Goal: Task Accomplishment & Management: Manage account settings

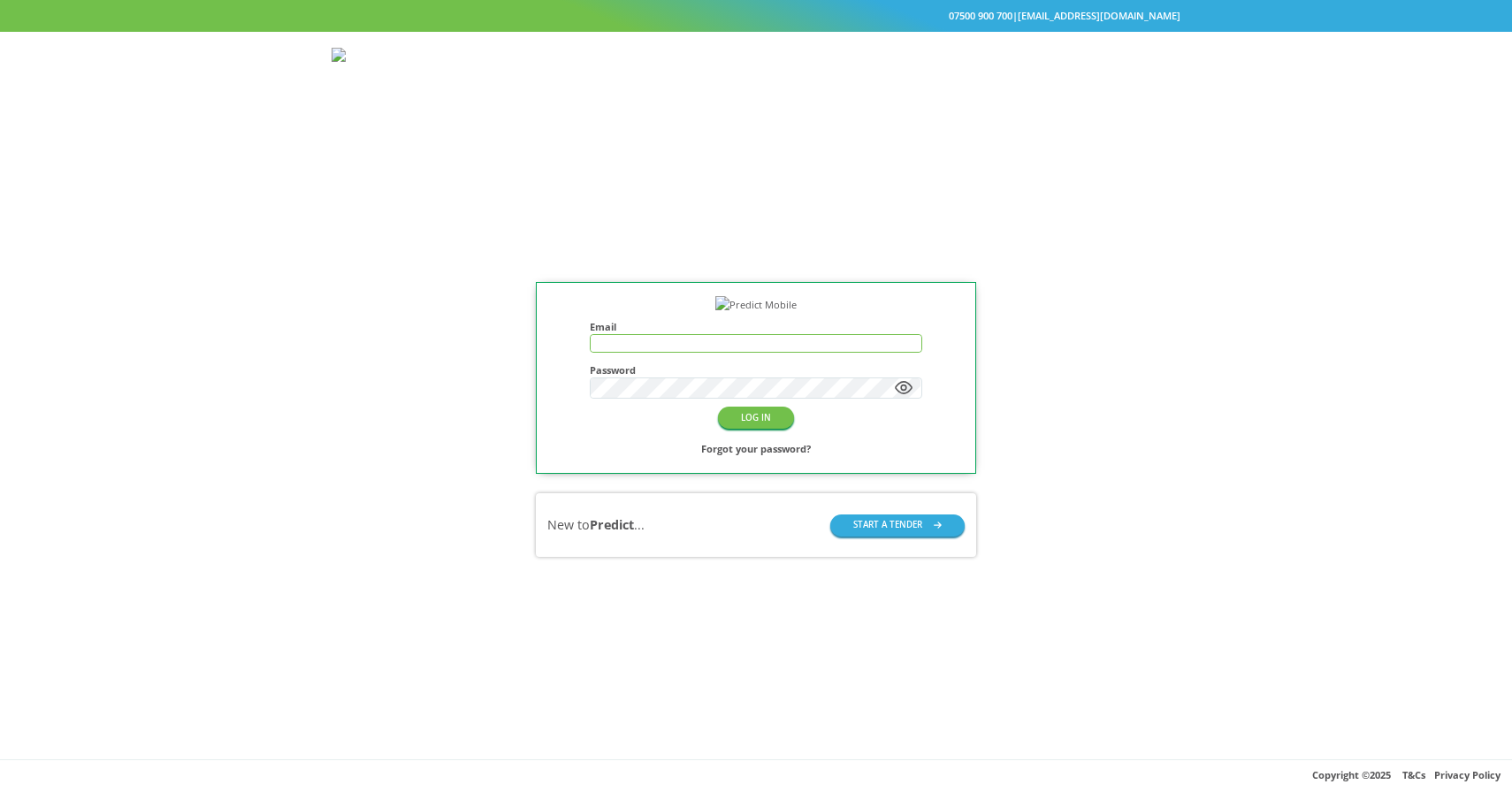
click at [674, 335] on input "text" at bounding box center [755, 344] width 330 height 17
type input "**********"
click at [742, 408] on button "LOG IN" at bounding box center [756, 418] width 76 height 22
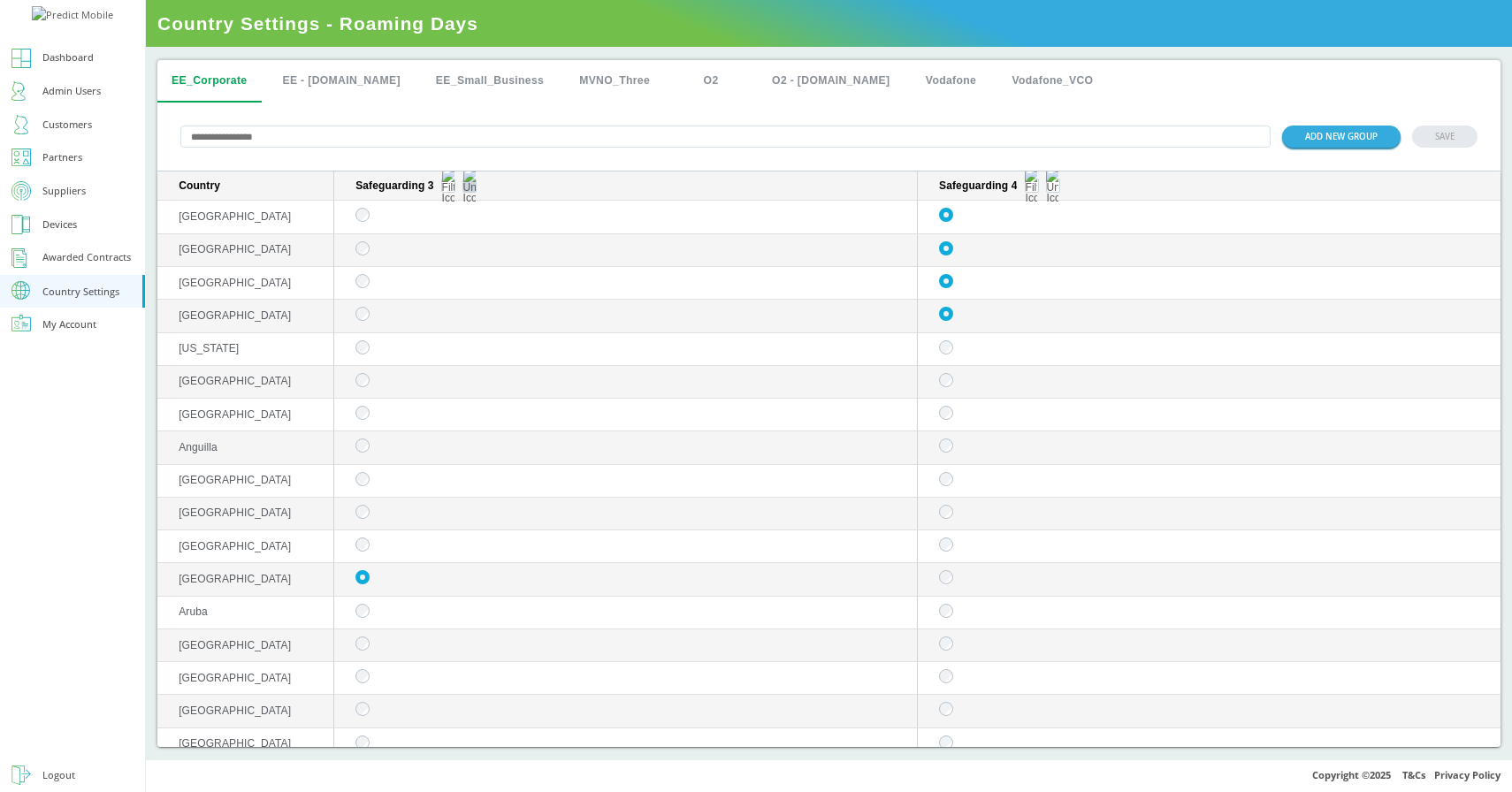
click at [468, 190] on button "sticky table" at bounding box center [469, 185] width 14 height 14
click at [450, 188] on img "sticky table" at bounding box center [448, 186] width 12 height 35
click at [439, 275] on div "Selected" at bounding box center [448, 280] width 79 height 26
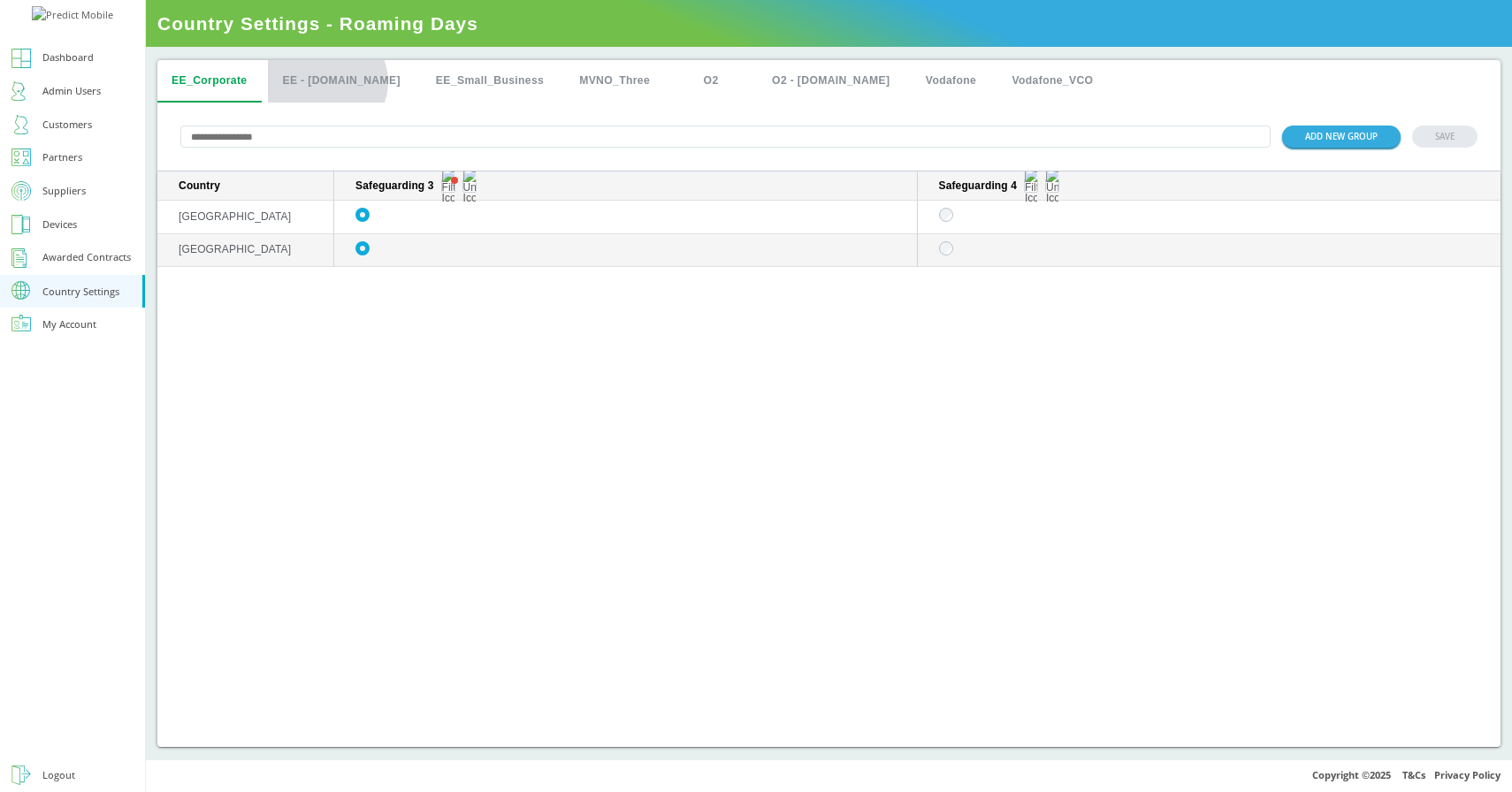
click at [326, 82] on button "EE - [DOMAIN_NAME]" at bounding box center [340, 82] width 146 height 43
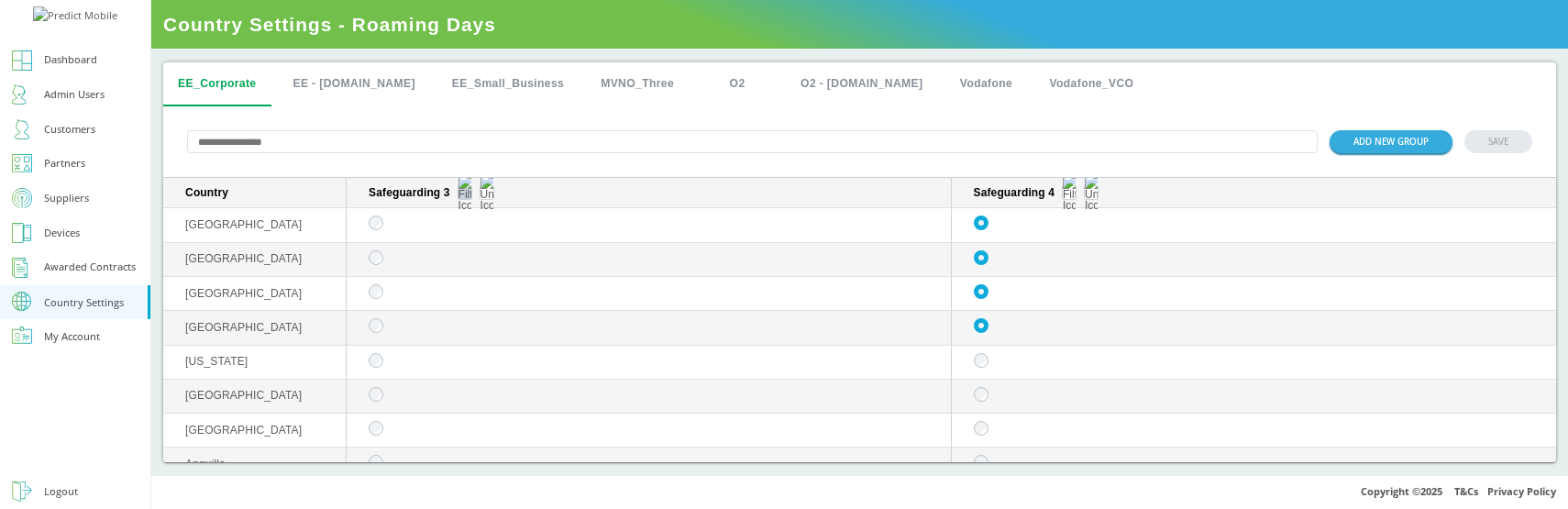
click at [467, 197] on img "sticky table" at bounding box center [464, 193] width 13 height 37
click at [466, 282] on div "Selected" at bounding box center [464, 291] width 82 height 27
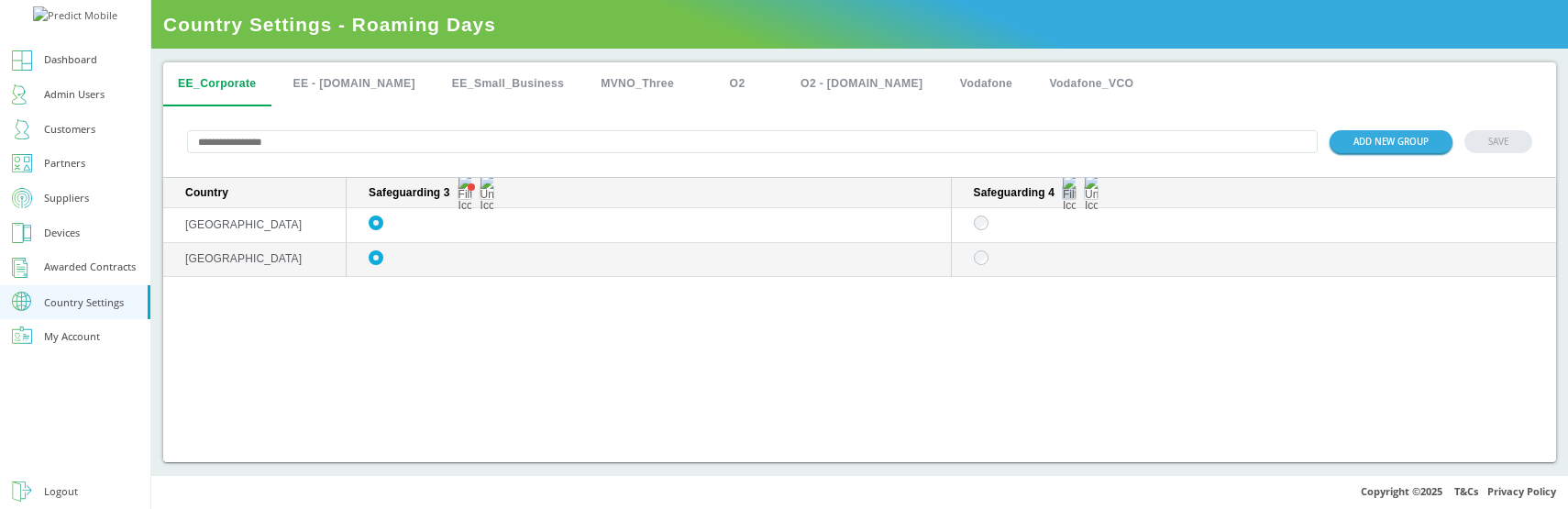
click at [1073, 198] on img "sticky table" at bounding box center [1068, 193] width 13 height 37
click at [459, 191] on img "sticky table" at bounding box center [464, 193] width 13 height 37
click at [453, 257] on div "All" at bounding box center [464, 258] width 82 height 27
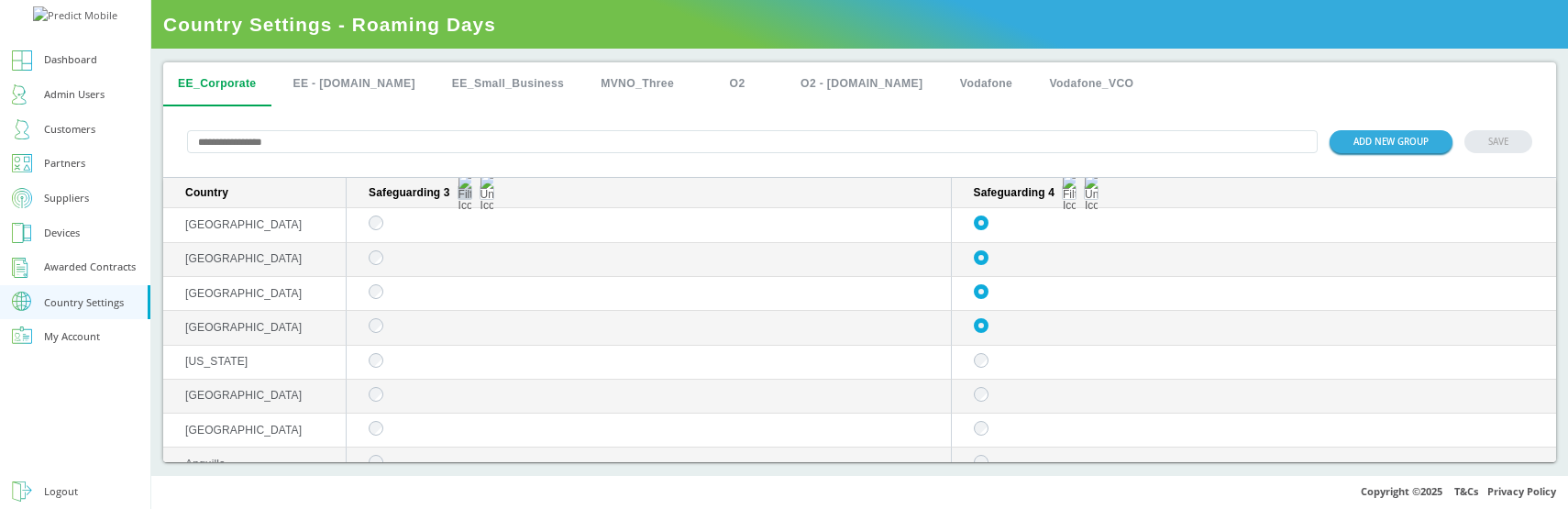
click at [467, 196] on img "sticky table" at bounding box center [464, 193] width 13 height 37
click at [457, 294] on div "Selected" at bounding box center [464, 291] width 82 height 27
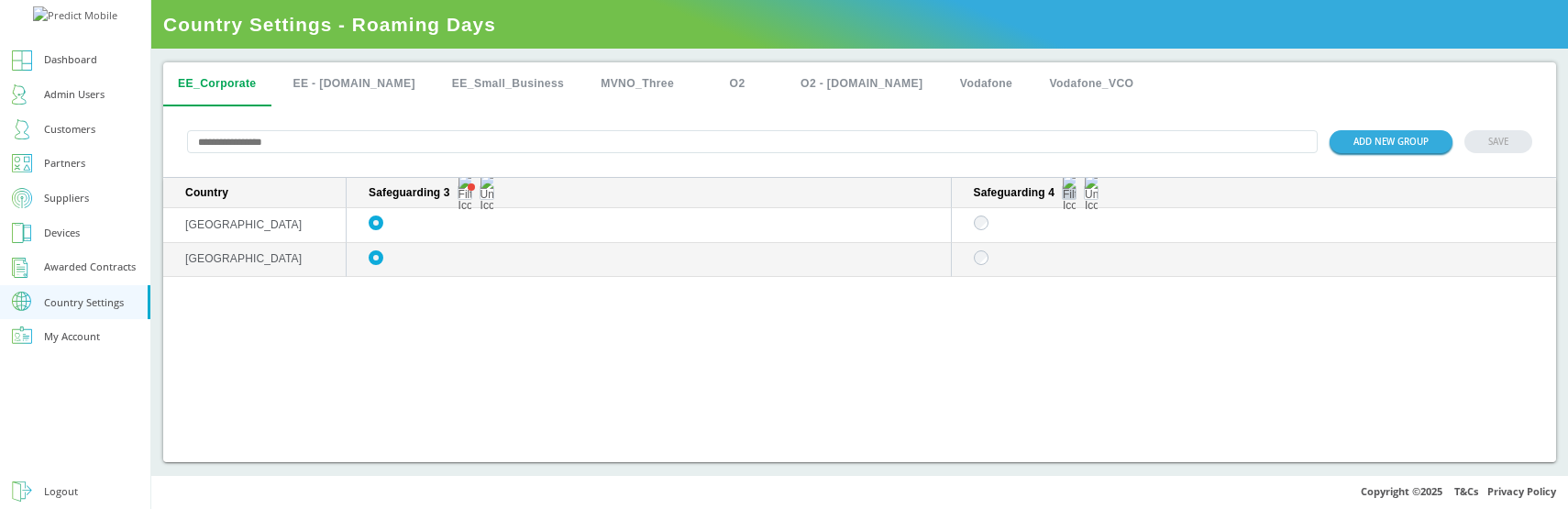
click at [1070, 197] on img "sticky table" at bounding box center [1068, 193] width 13 height 37
click at [1056, 259] on div "All" at bounding box center [1069, 258] width 82 height 27
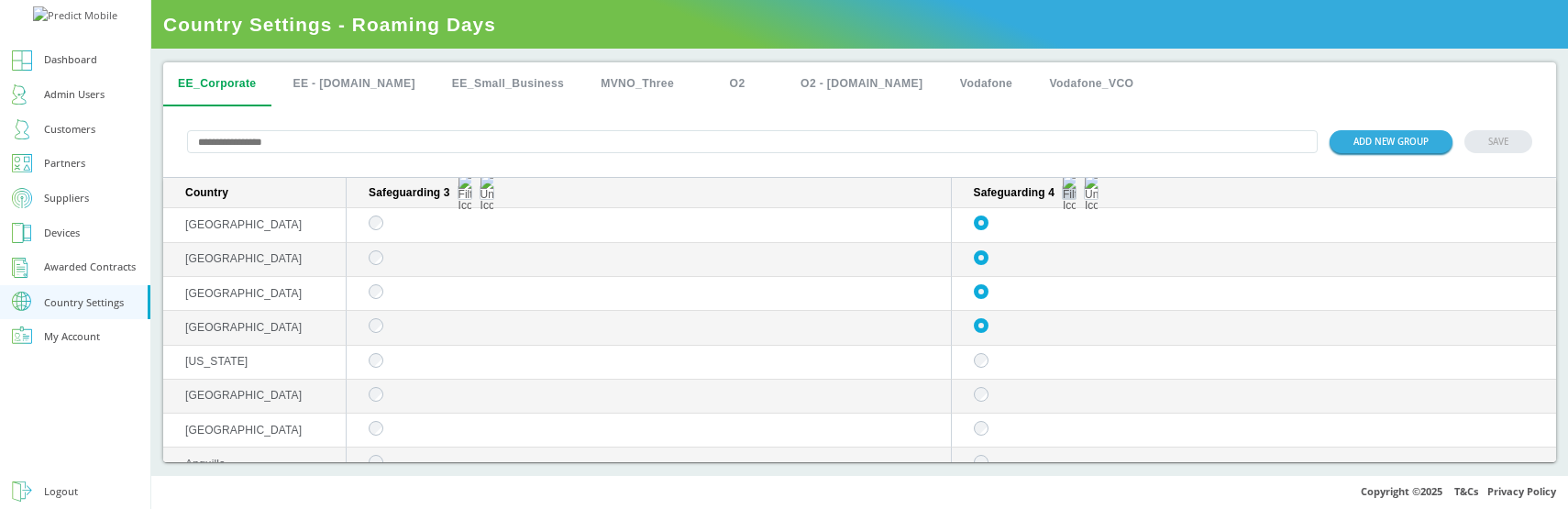
click at [1071, 197] on img "sticky table" at bounding box center [1068, 193] width 13 height 37
click at [467, 191] on img "sticky table" at bounding box center [464, 193] width 13 height 37
click at [464, 288] on div "Selected" at bounding box center [464, 291] width 82 height 27
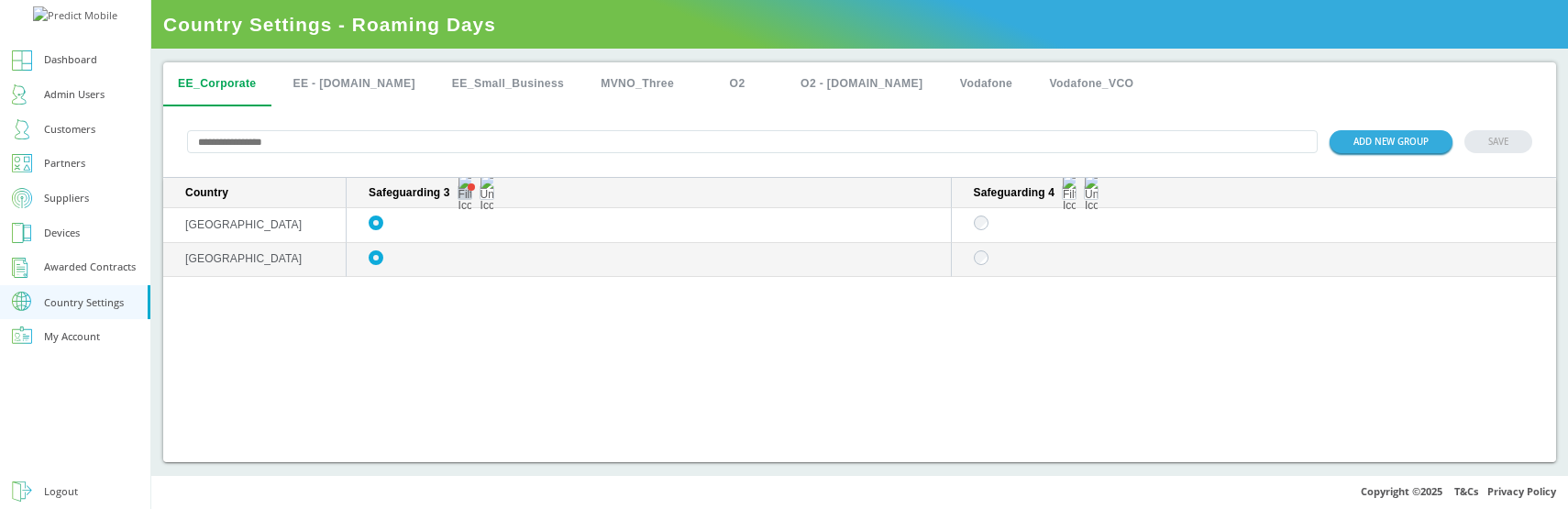
click at [463, 199] on img "sticky table" at bounding box center [464, 193] width 13 height 37
click at [465, 325] on div "Unselected" at bounding box center [464, 326] width 82 height 27
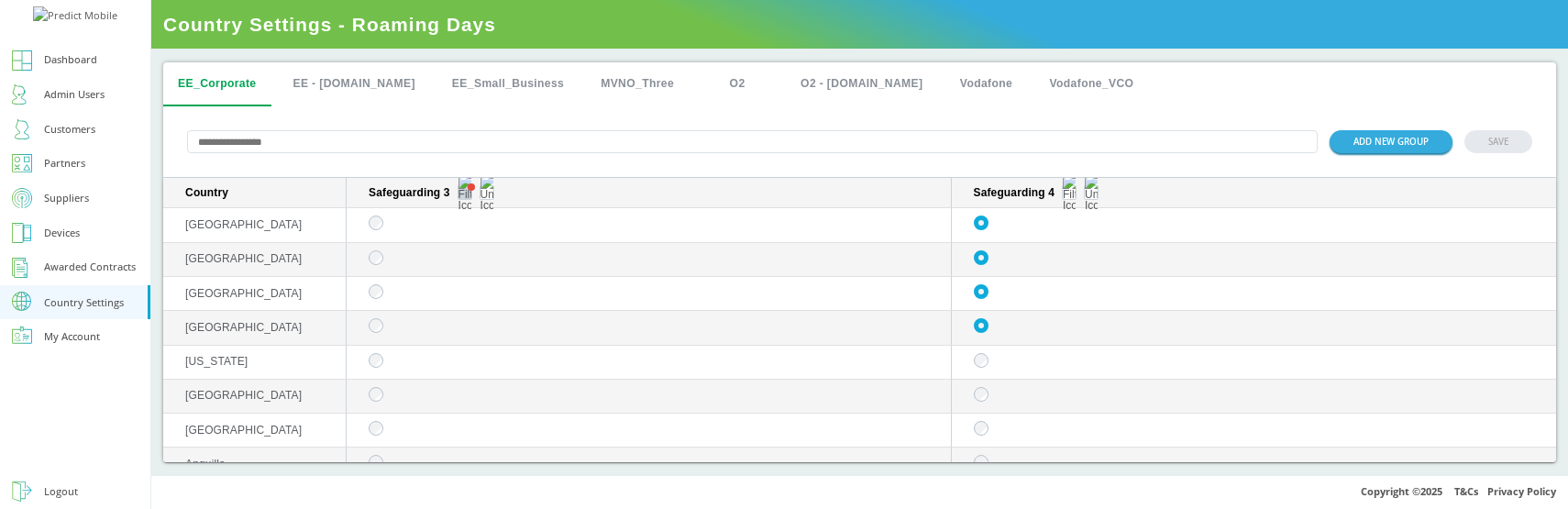
click at [463, 197] on img "sticky table" at bounding box center [464, 193] width 13 height 37
click at [451, 256] on div "All" at bounding box center [464, 258] width 82 height 27
click at [464, 195] on img "sticky table" at bounding box center [464, 193] width 13 height 37
click at [464, 293] on div "Selected" at bounding box center [464, 291] width 82 height 27
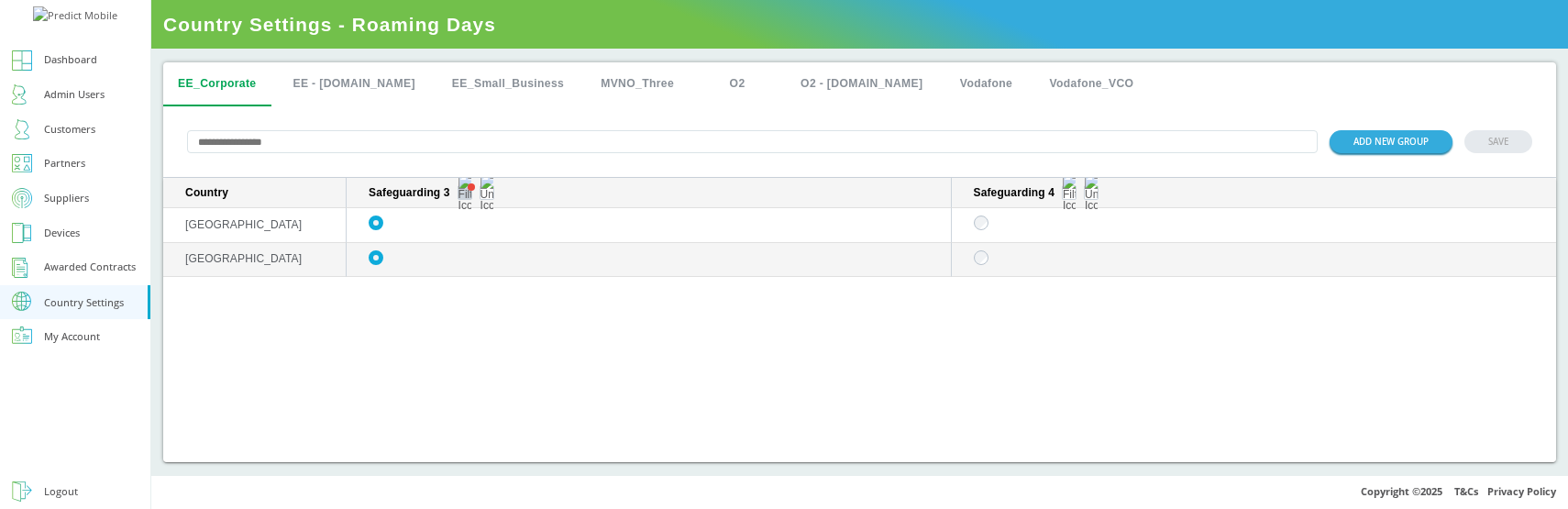
click at [460, 201] on button "sticky table" at bounding box center [464, 192] width 14 height 14
click at [457, 254] on div "All" at bounding box center [464, 258] width 82 height 27
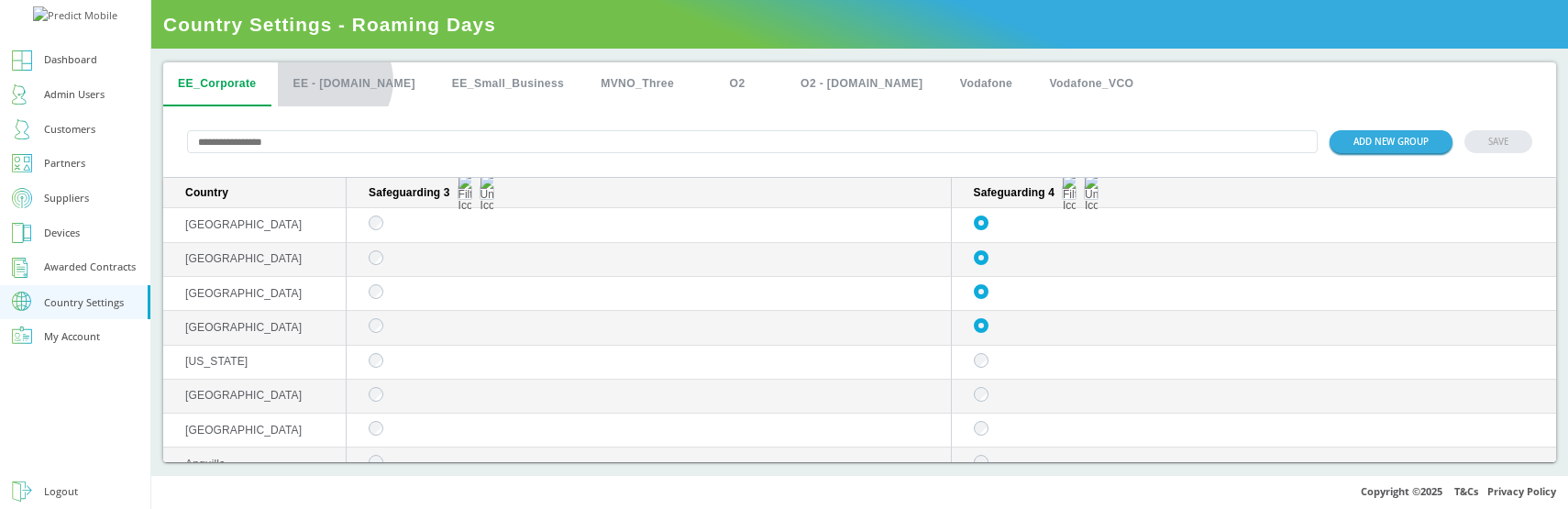
click at [328, 81] on button "EE - [DOMAIN_NAME]" at bounding box center [353, 85] width 151 height 44
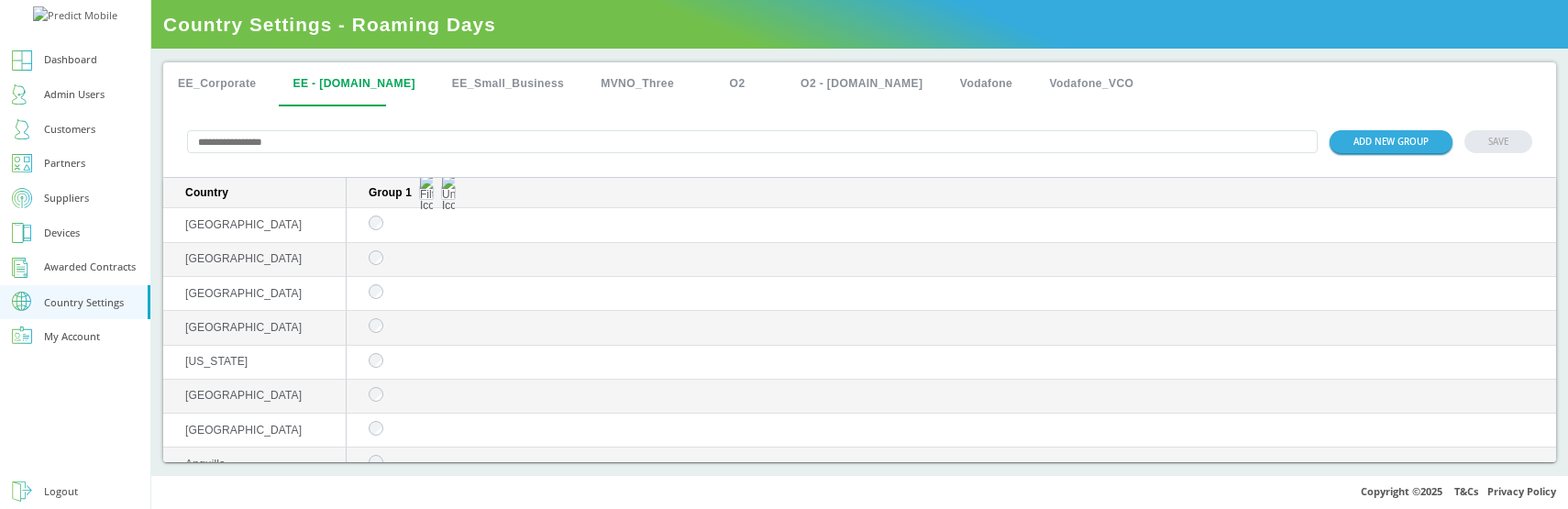
click at [242, 83] on button "EE_Corporate" at bounding box center [216, 85] width 107 height 44
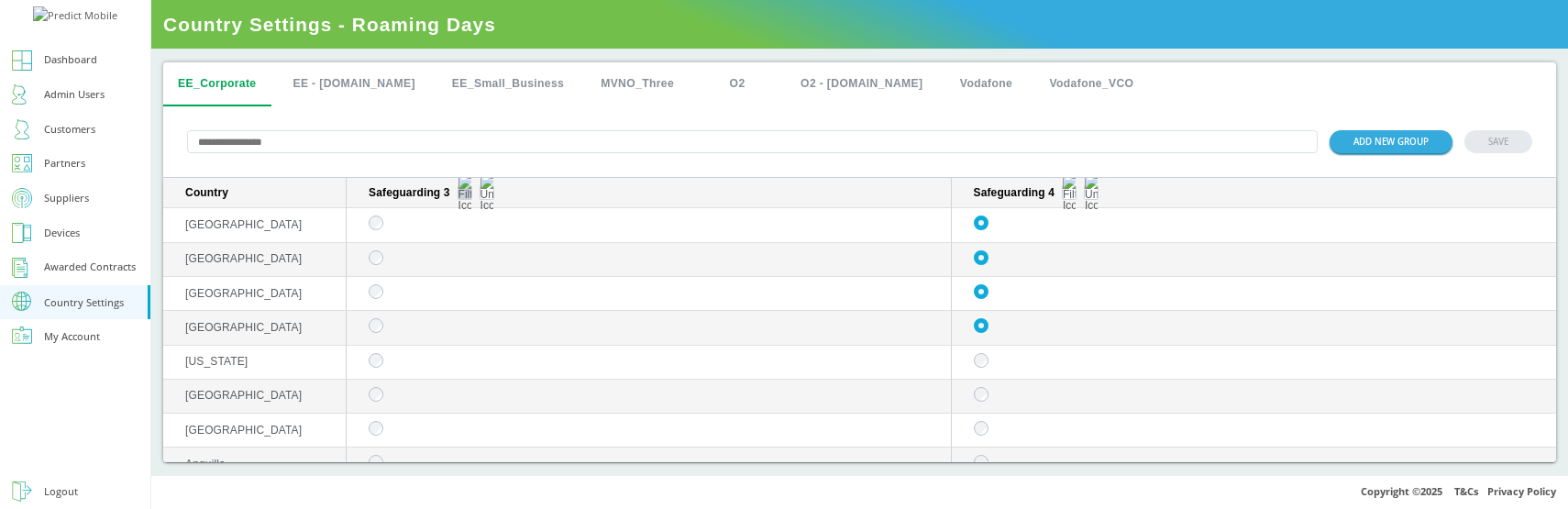
click at [468, 194] on img "sticky table" at bounding box center [464, 193] width 13 height 37
click at [461, 282] on div "Selected" at bounding box center [464, 291] width 82 height 27
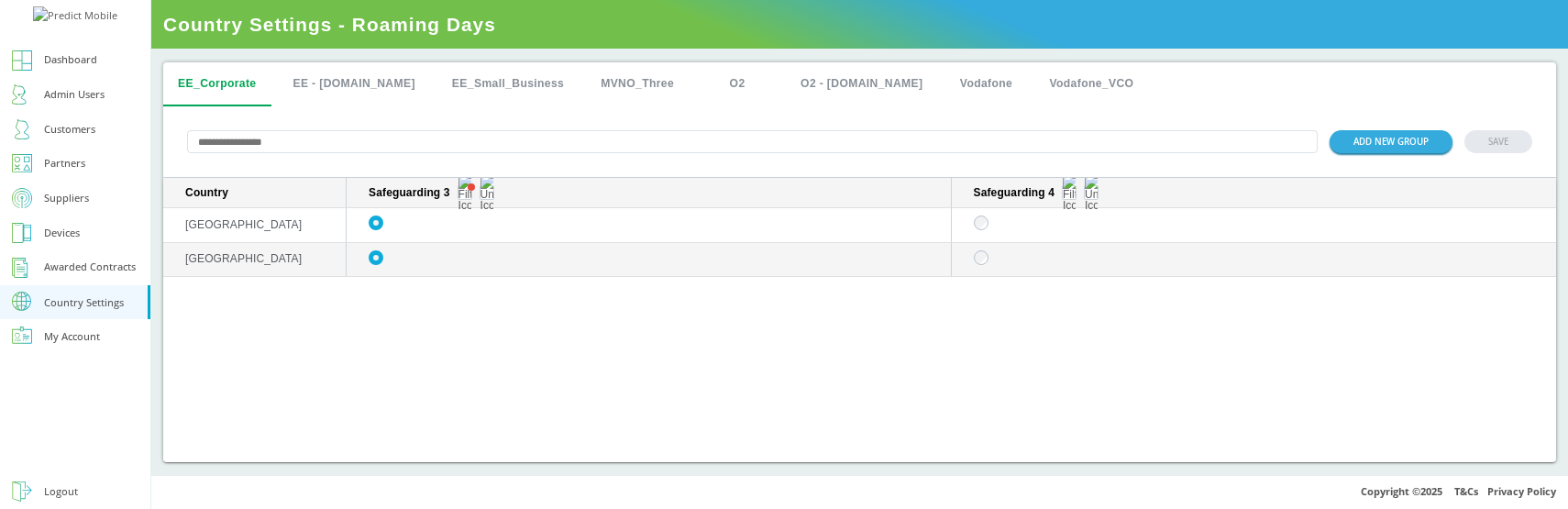
click at [328, 84] on button "EE - [DOMAIN_NAME]" at bounding box center [353, 85] width 151 height 44
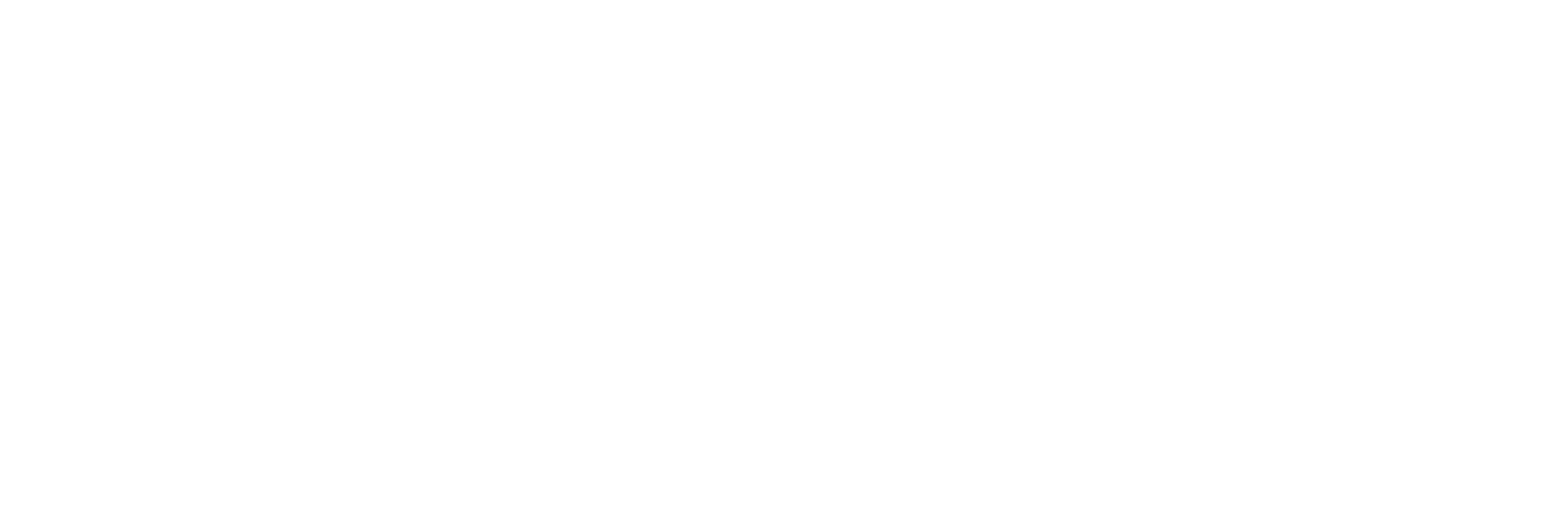
click at [823, 246] on div at bounding box center [784, 254] width 1568 height 509
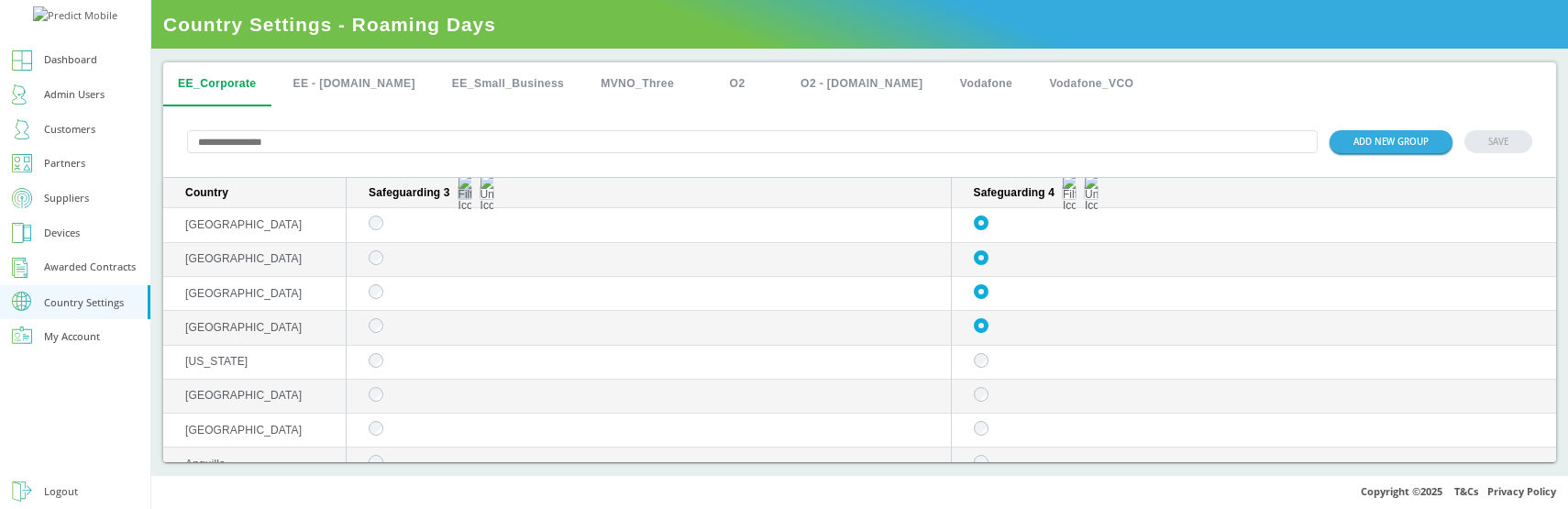
click at [466, 201] on img "sticky table" at bounding box center [464, 193] width 13 height 37
click at [465, 281] on div "Selected" at bounding box center [464, 291] width 82 height 27
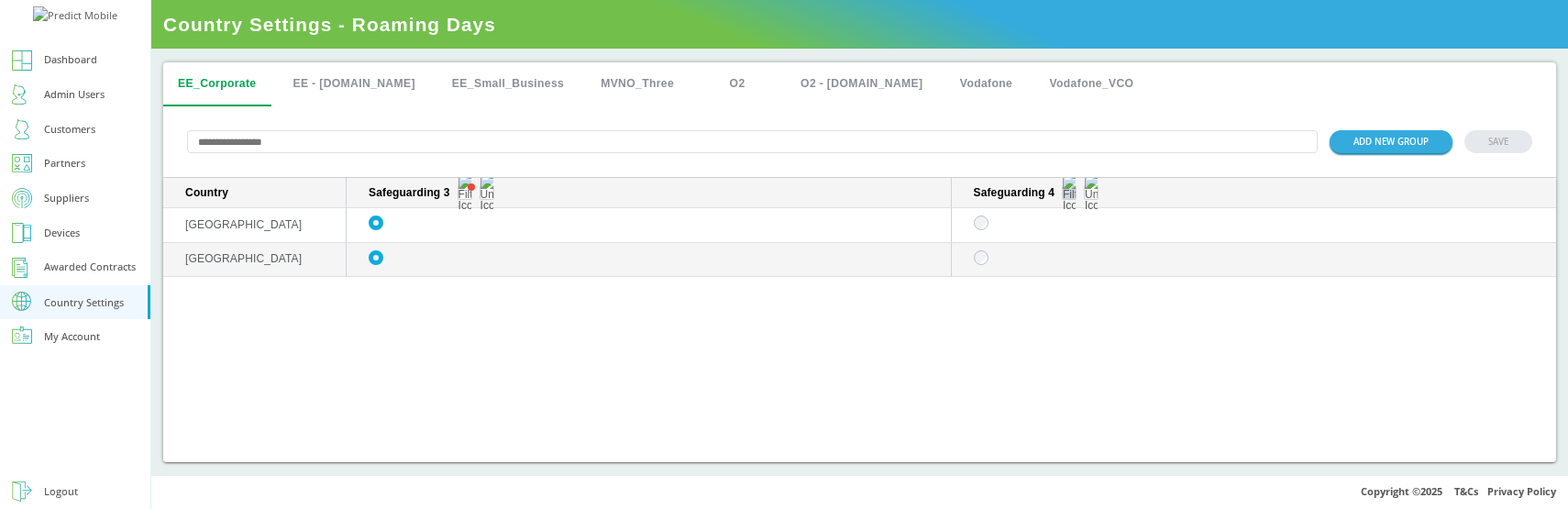
click at [1073, 198] on img "sticky table" at bounding box center [1068, 193] width 13 height 37
click at [1056, 254] on div "All" at bounding box center [1069, 258] width 82 height 27
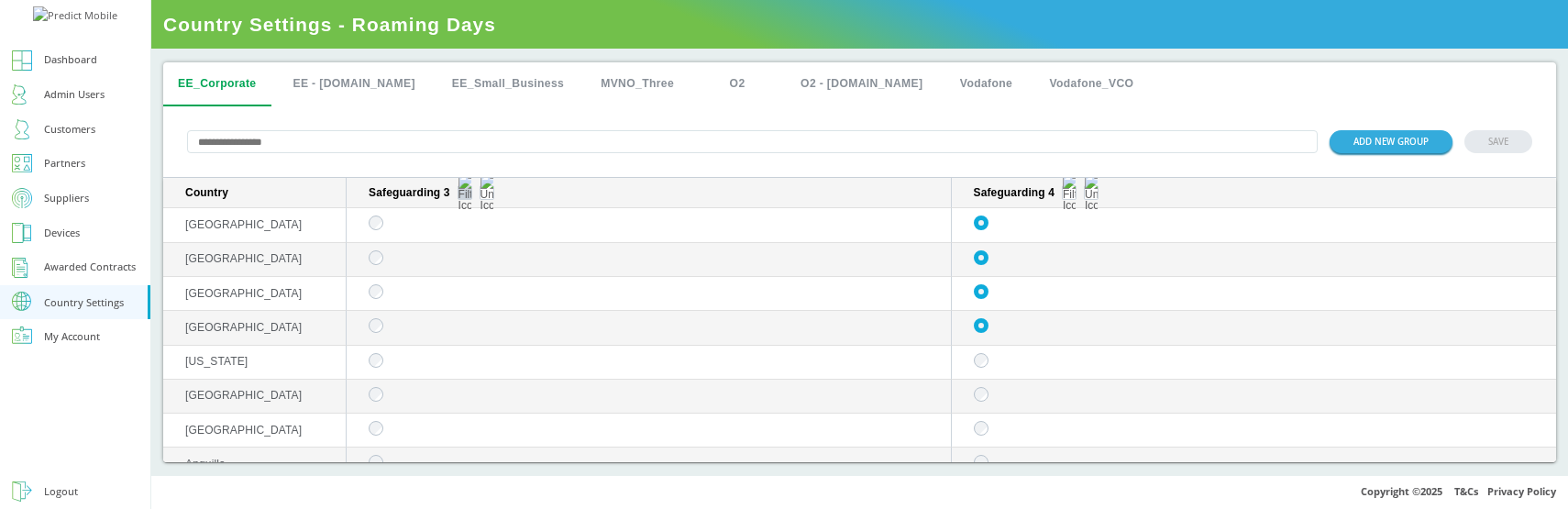
click at [463, 200] on img "sticky table" at bounding box center [464, 193] width 13 height 37
click at [465, 195] on img "sticky table" at bounding box center [464, 193] width 13 height 37
click at [459, 283] on div "Selected" at bounding box center [464, 291] width 82 height 27
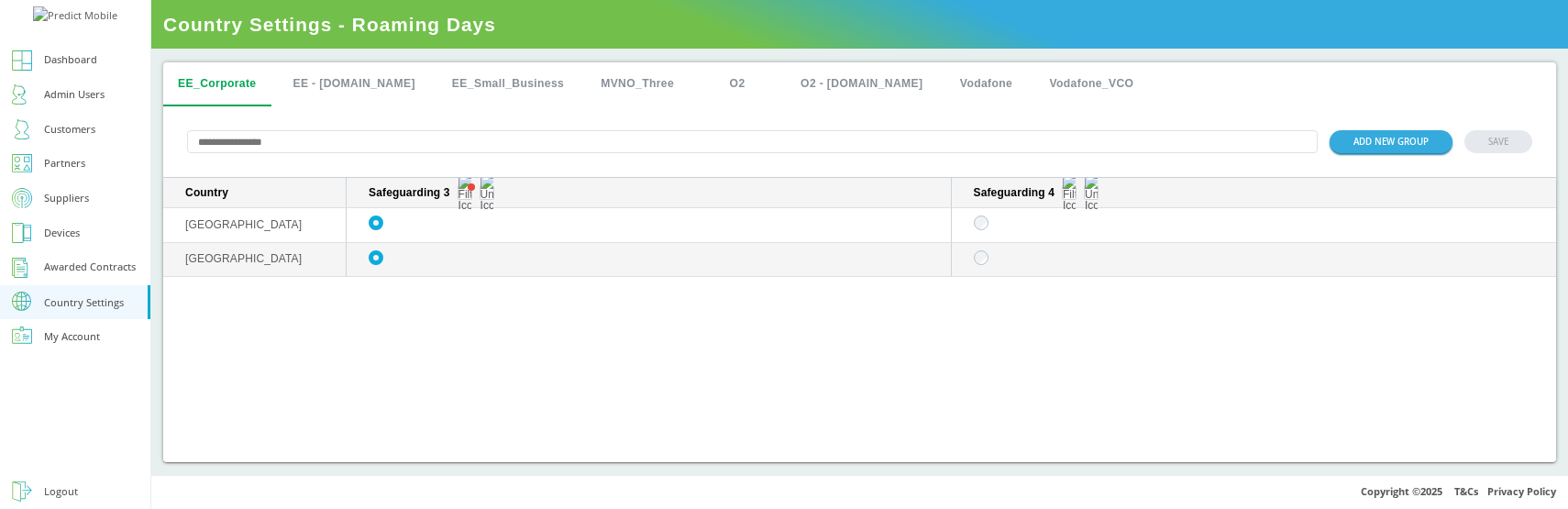
click at [317, 139] on input "text" at bounding box center [752, 142] width 1131 height 23
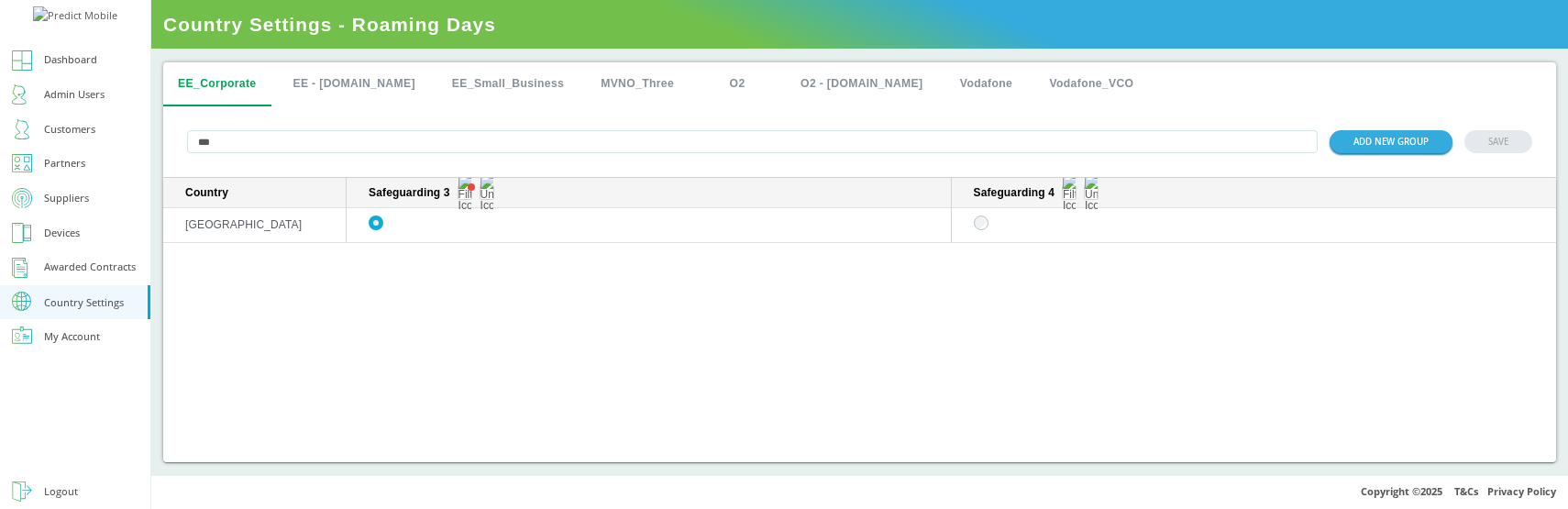
type input "***"
click at [355, 79] on button "EE - [DOMAIN_NAME]" at bounding box center [353, 85] width 151 height 44
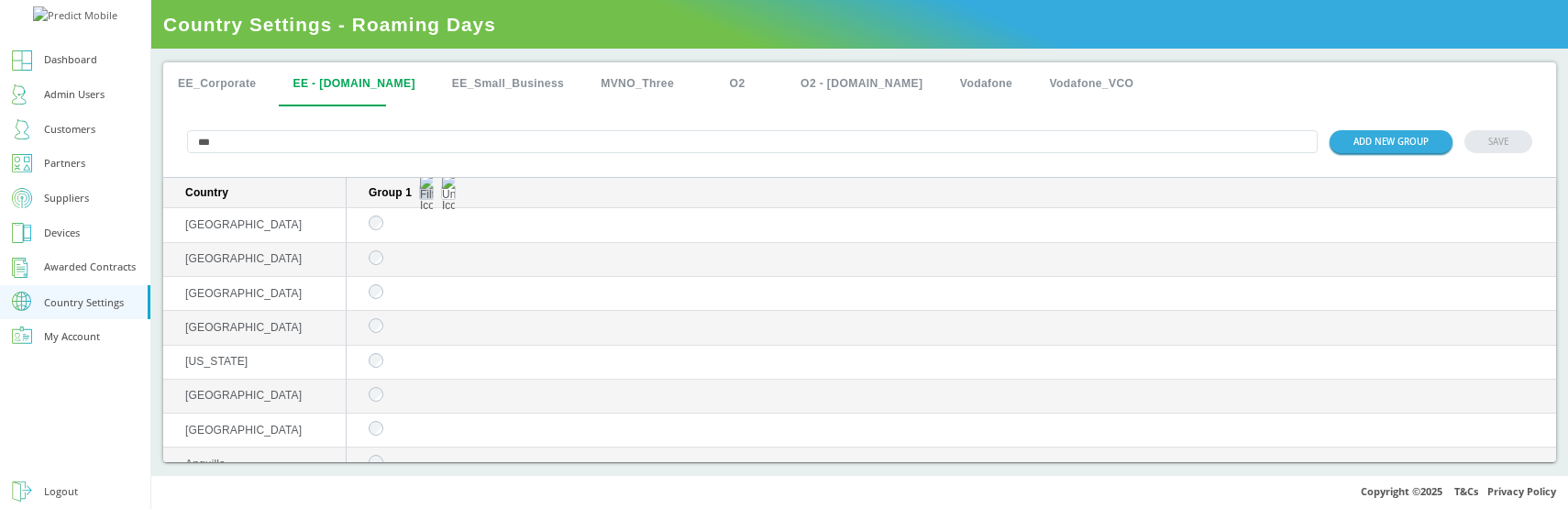
click at [430, 197] on img "sticky table" at bounding box center [426, 193] width 13 height 37
click at [219, 79] on button "EE_Corporate" at bounding box center [216, 85] width 107 height 44
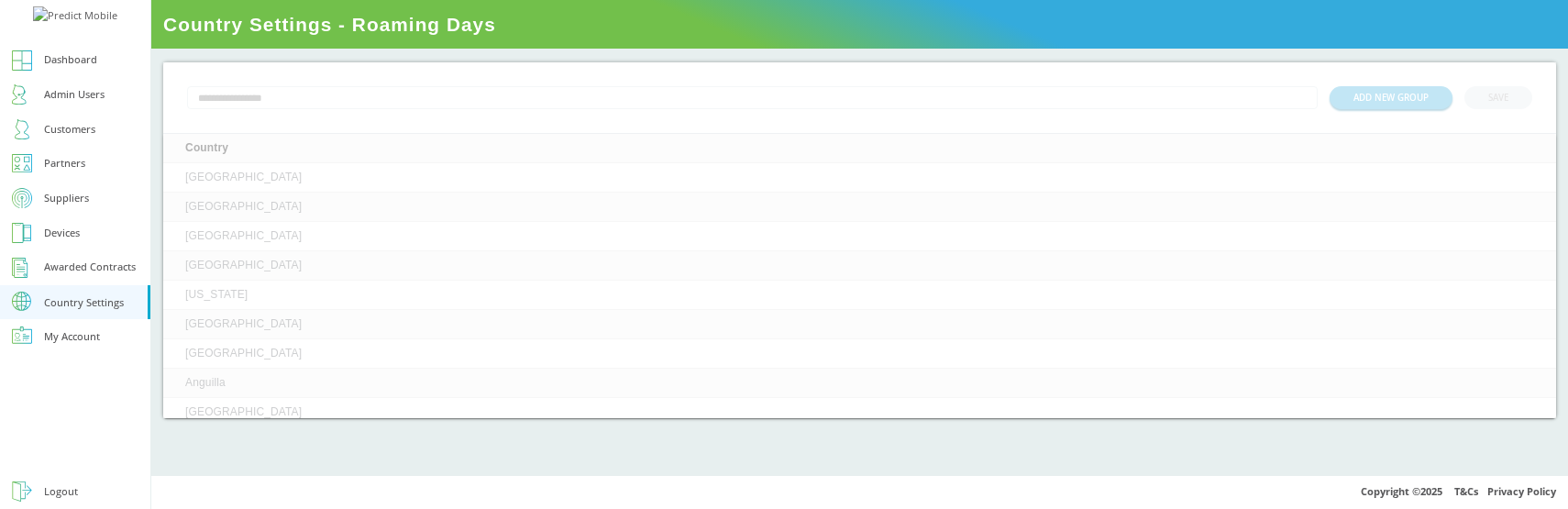
click at [875, 49] on div "ADD NEW GROUP SAVE Country [GEOGRAPHIC_DATA] [GEOGRAPHIC_DATA] [GEOGRAPHIC_DATA…" at bounding box center [859, 261] width 1417 height 427
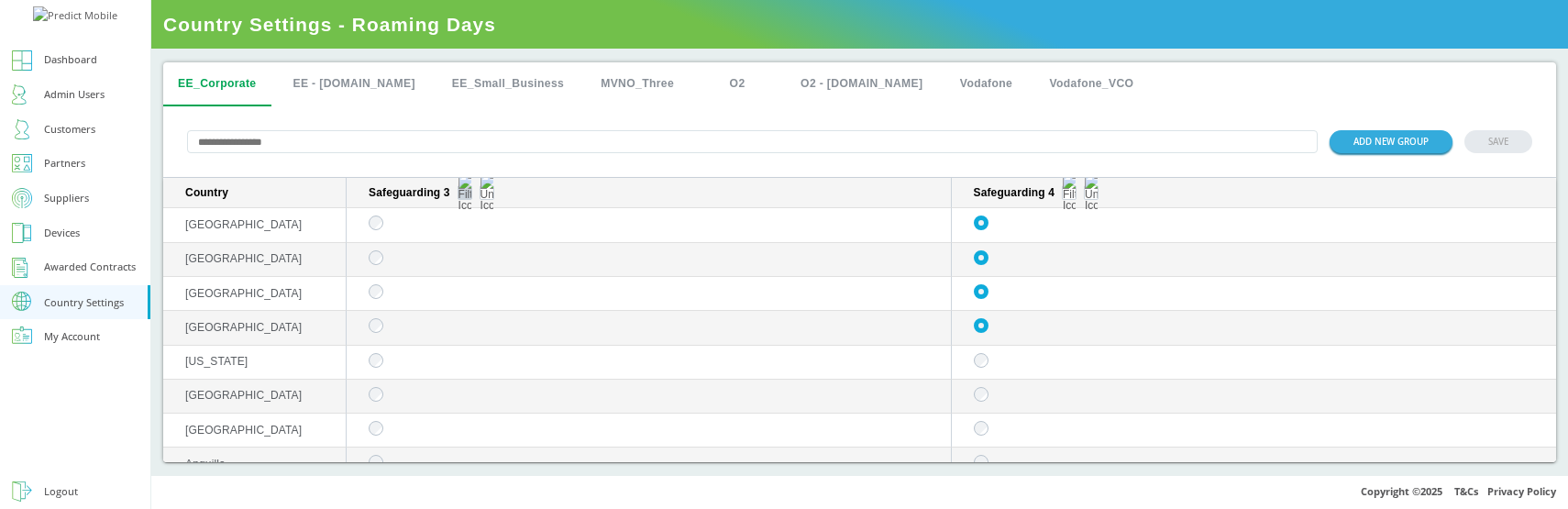
click at [468, 196] on img "sticky table" at bounding box center [464, 193] width 13 height 37
click at [459, 281] on div "Selected" at bounding box center [464, 291] width 82 height 27
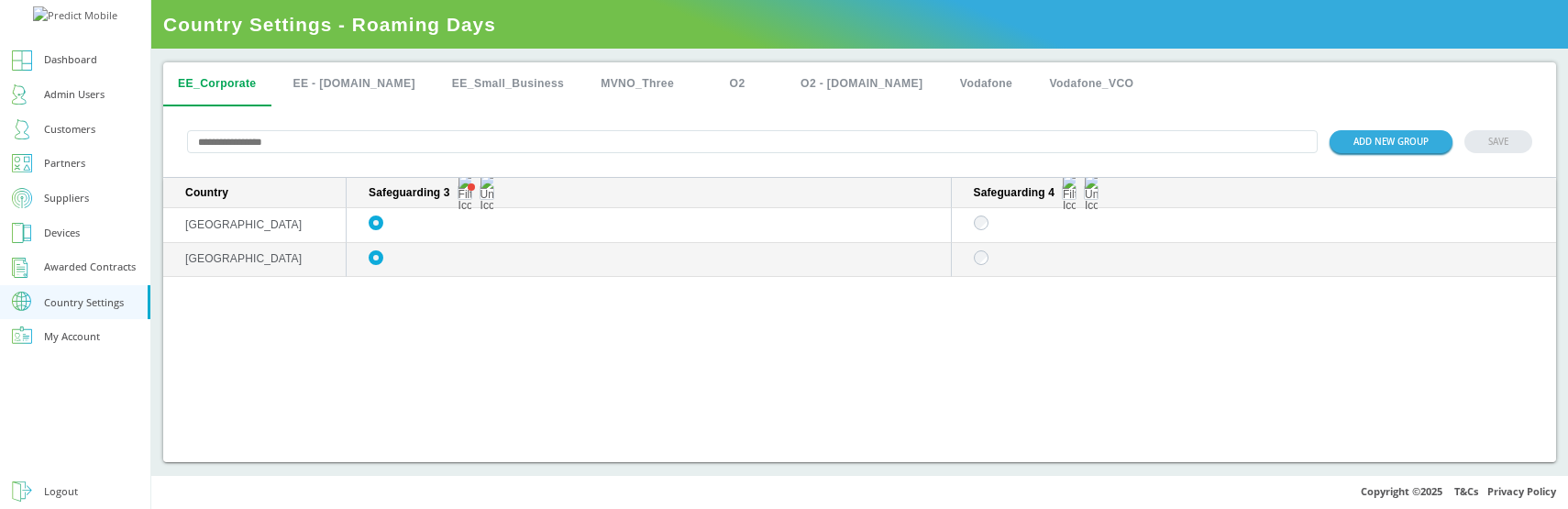
click at [360, 148] on input "text" at bounding box center [752, 142] width 1131 height 23
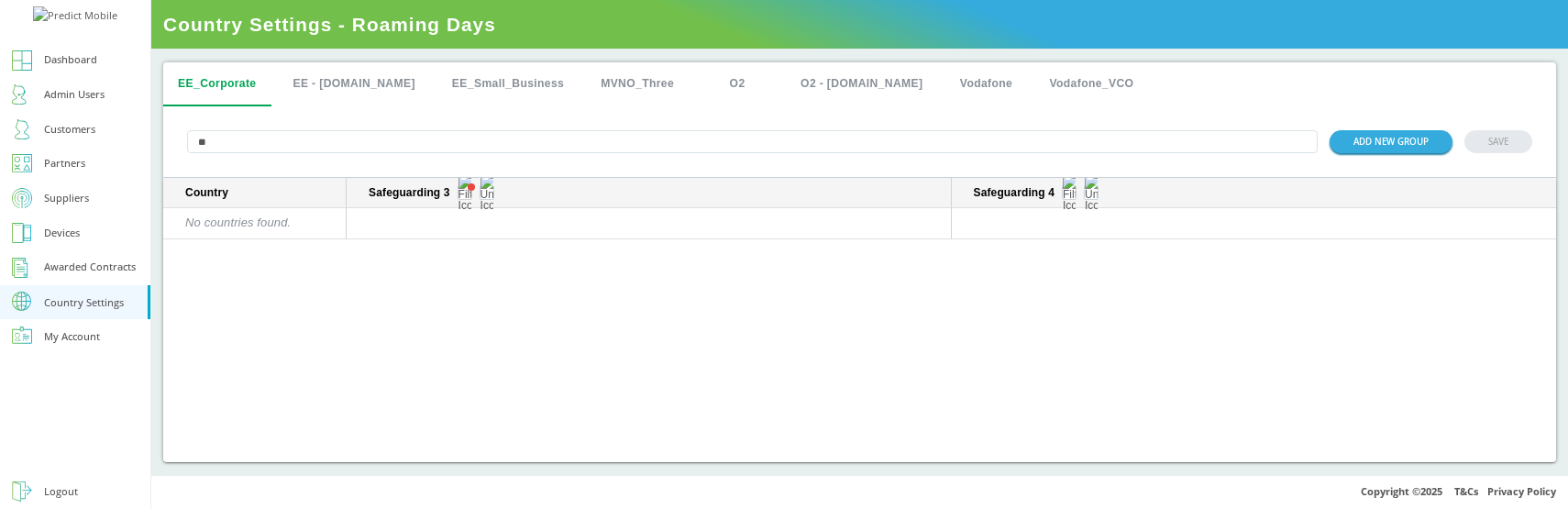
type input "*"
type input "***"
click at [602, 384] on div "Country Safeguarding 3 Safeguarding 4 Armenia" at bounding box center [859, 320] width 1393 height 284
click at [334, 94] on button "EE - [DOMAIN_NAME]" at bounding box center [353, 85] width 151 height 44
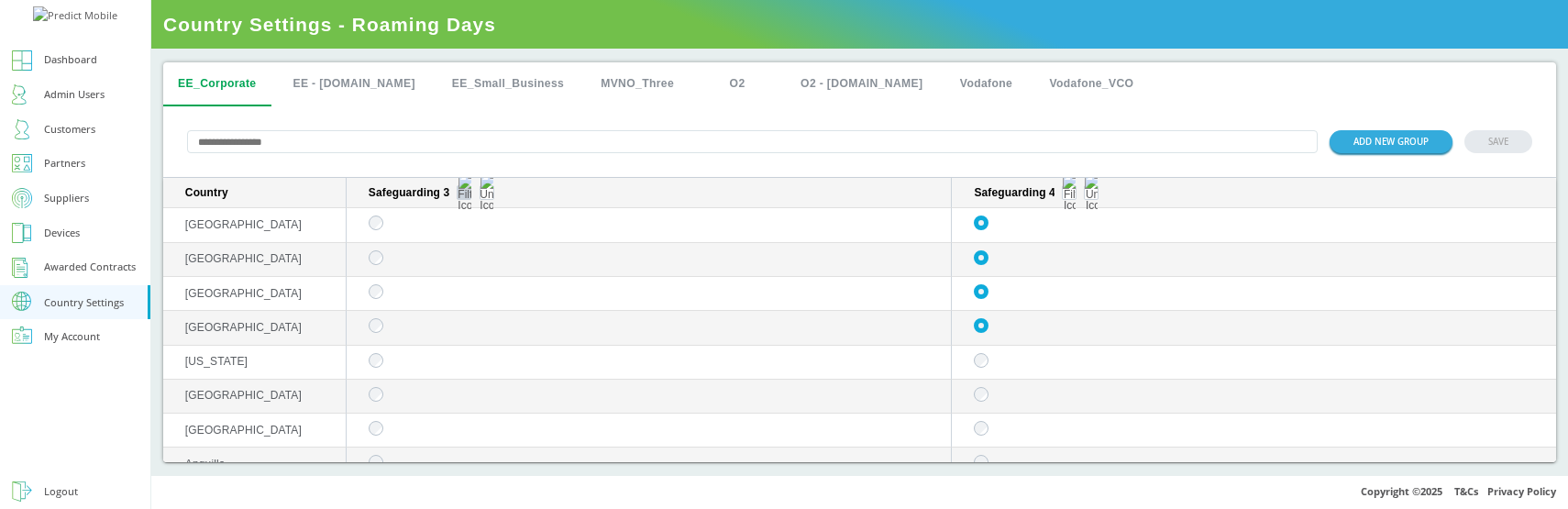
click at [465, 194] on img "sticky table" at bounding box center [464, 193] width 13 height 37
click at [474, 292] on div "Selected" at bounding box center [464, 291] width 82 height 27
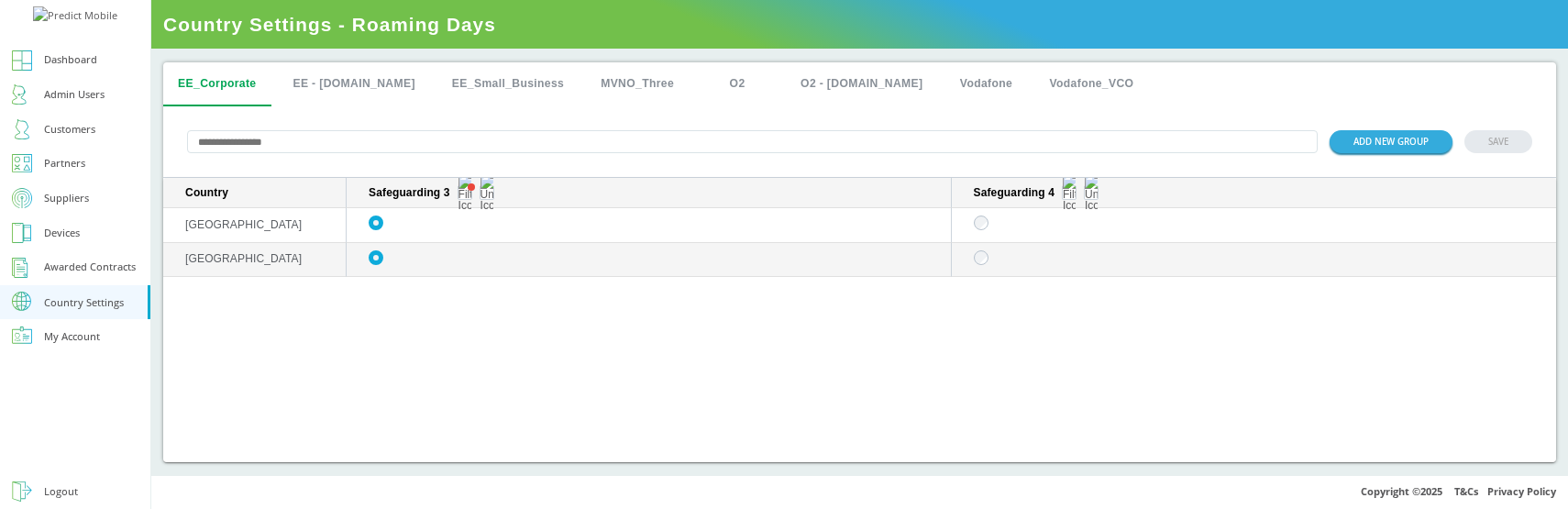
click at [438, 150] on input "text" at bounding box center [752, 142] width 1131 height 23
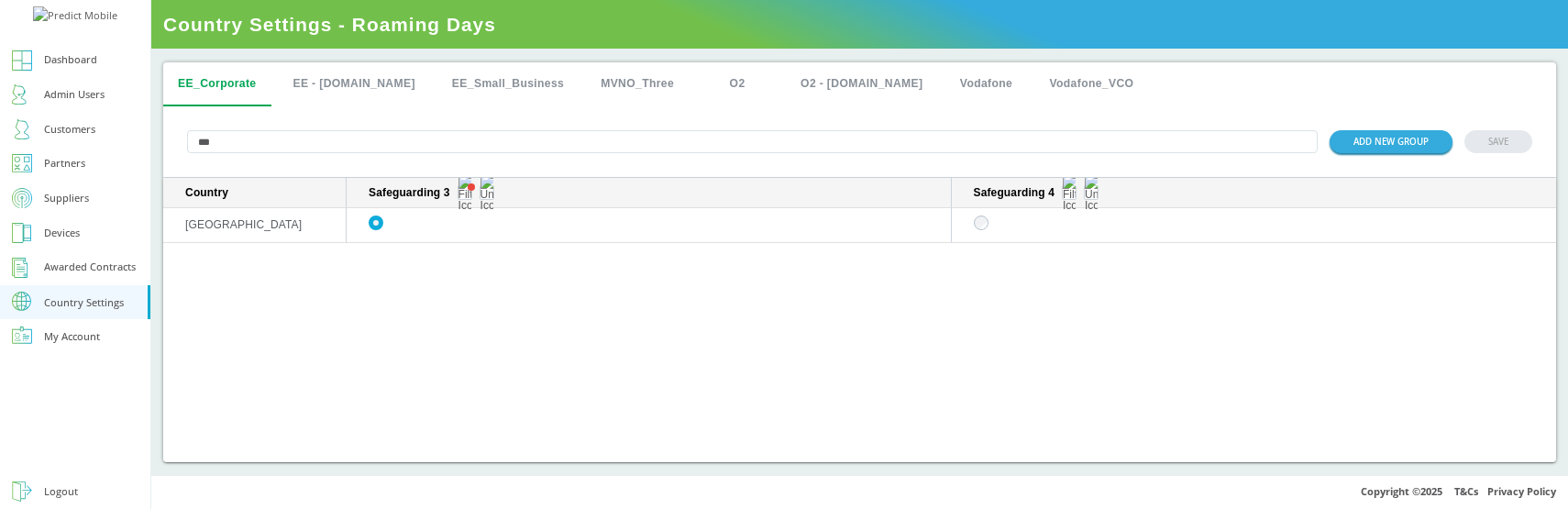
type input "***"
click at [452, 87] on button "EE_Small_Business" at bounding box center [508, 85] width 142 height 44
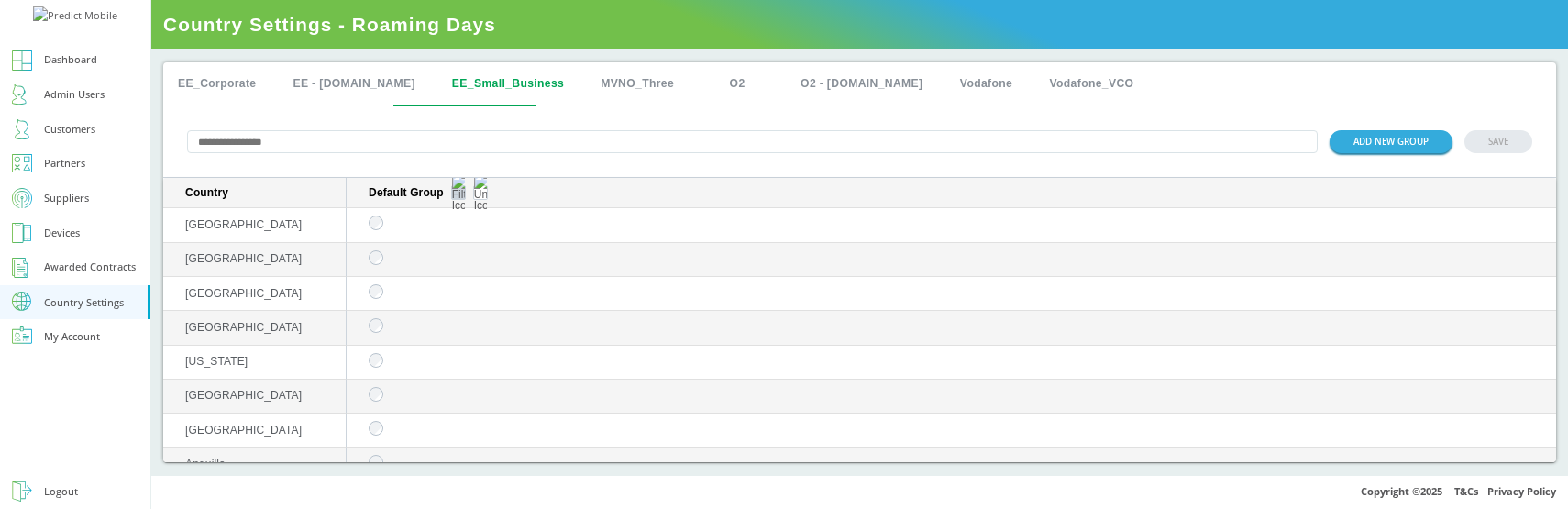
click at [457, 196] on img "sticky table" at bounding box center [457, 193] width 13 height 37
click at [454, 298] on div "Selected" at bounding box center [457, 291] width 82 height 27
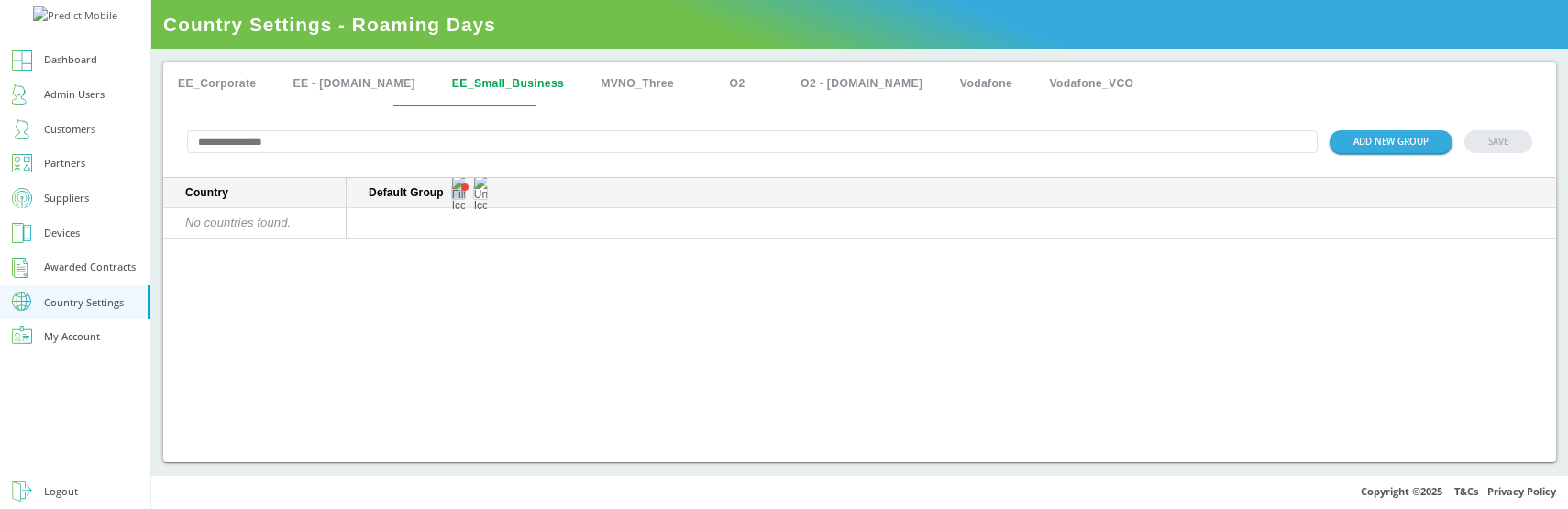
click at [454, 196] on img "sticky table" at bounding box center [457, 193] width 13 height 37
click at [448, 323] on div "Unselected" at bounding box center [457, 326] width 82 height 27
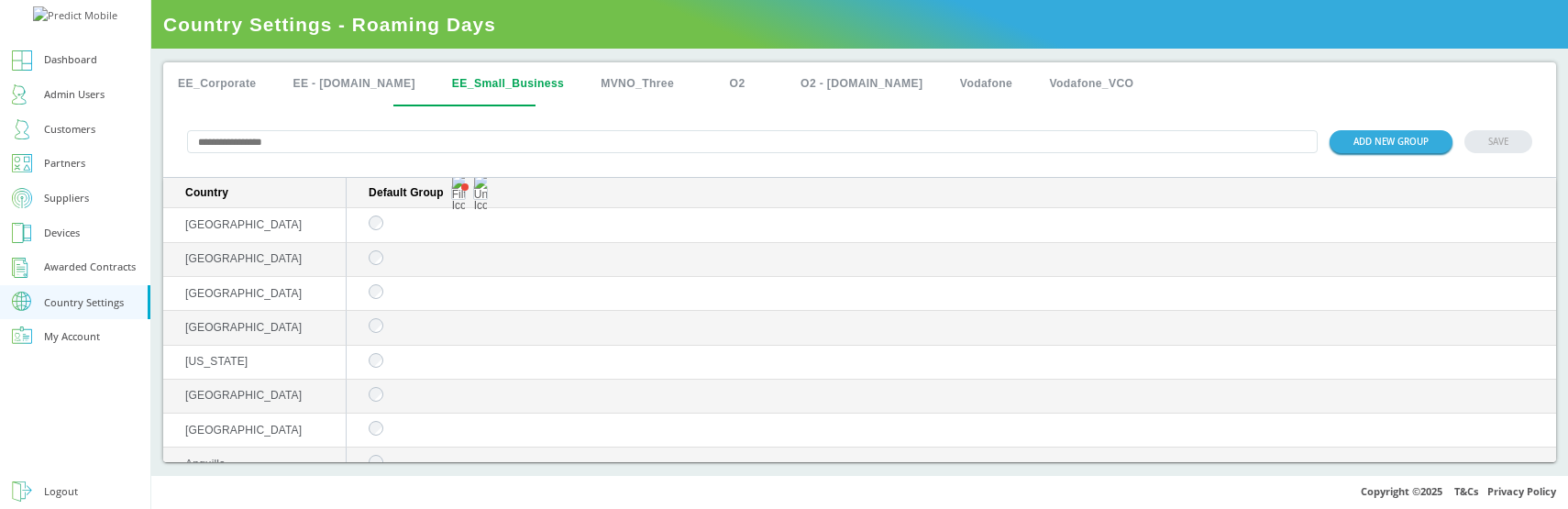
click at [305, 147] on input "text" at bounding box center [752, 142] width 1131 height 23
type input "*"
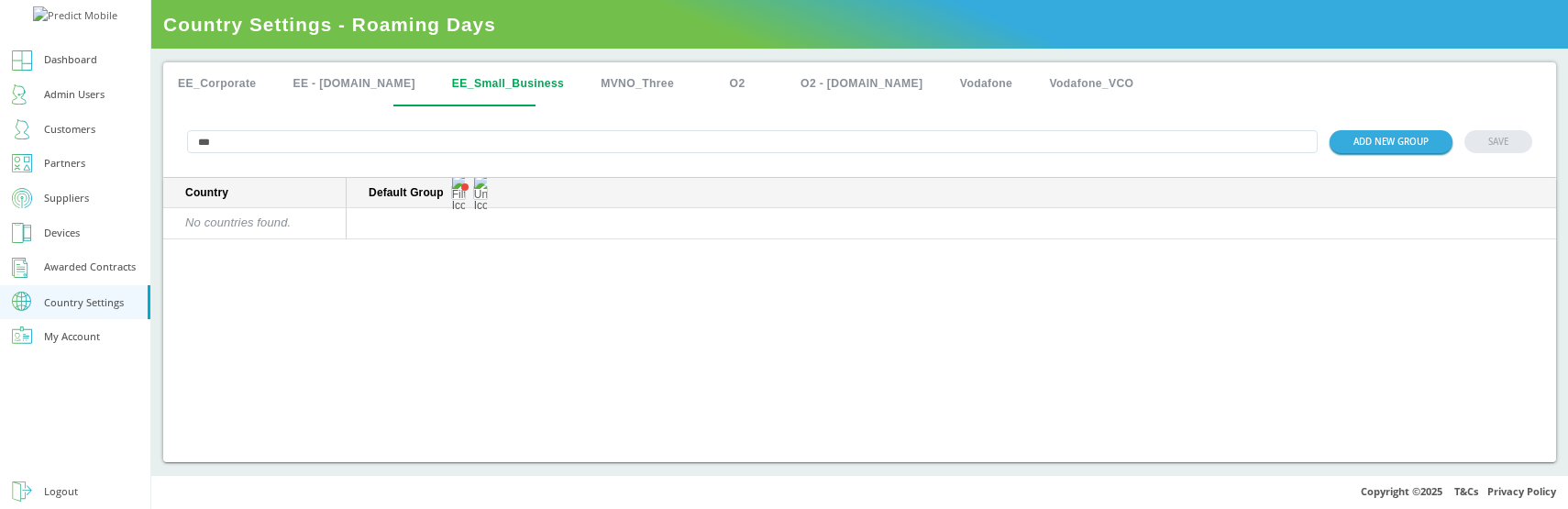
type input "***"
click at [220, 84] on button "EE_Corporate" at bounding box center [216, 85] width 107 height 44
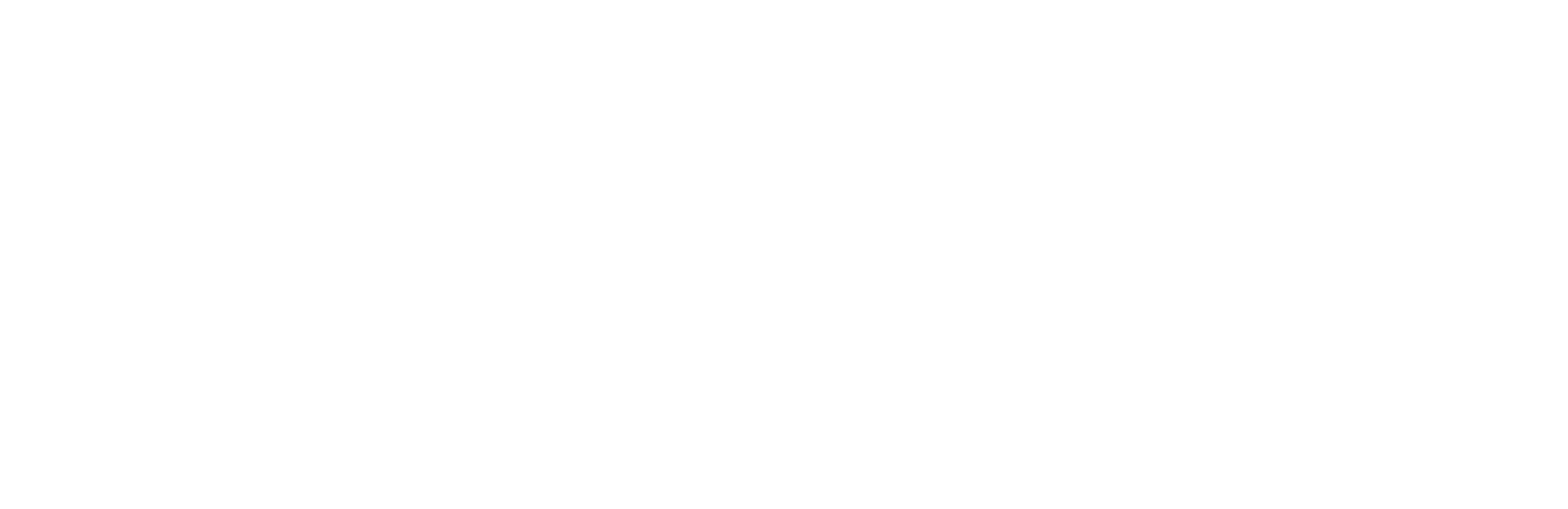
click at [526, 327] on div at bounding box center [784, 254] width 1568 height 509
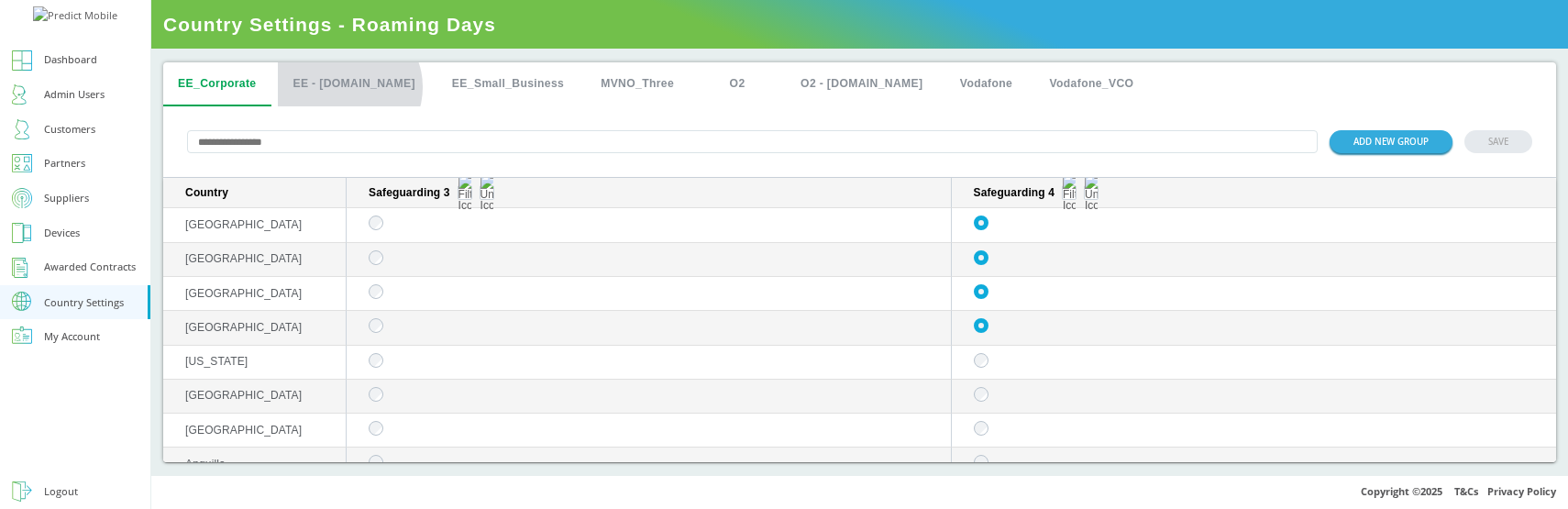
click at [349, 87] on button "EE - [DOMAIN_NAME]" at bounding box center [353, 85] width 151 height 44
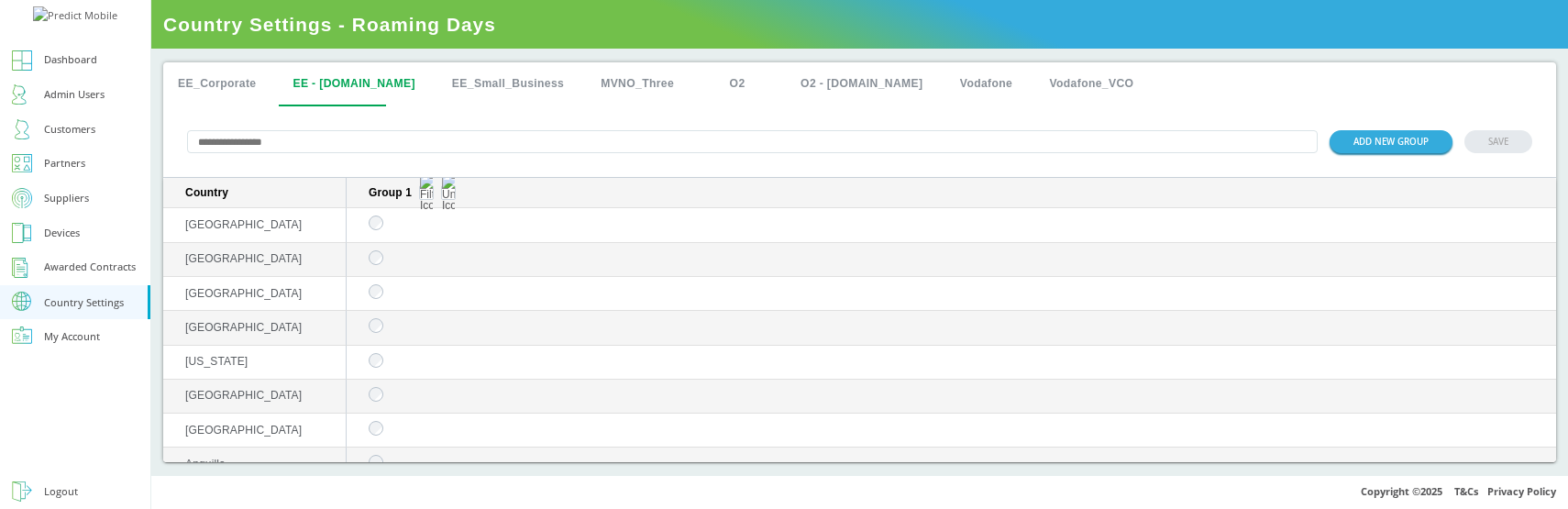
click at [448, 99] on button "EE_Small_Business" at bounding box center [508, 85] width 142 height 44
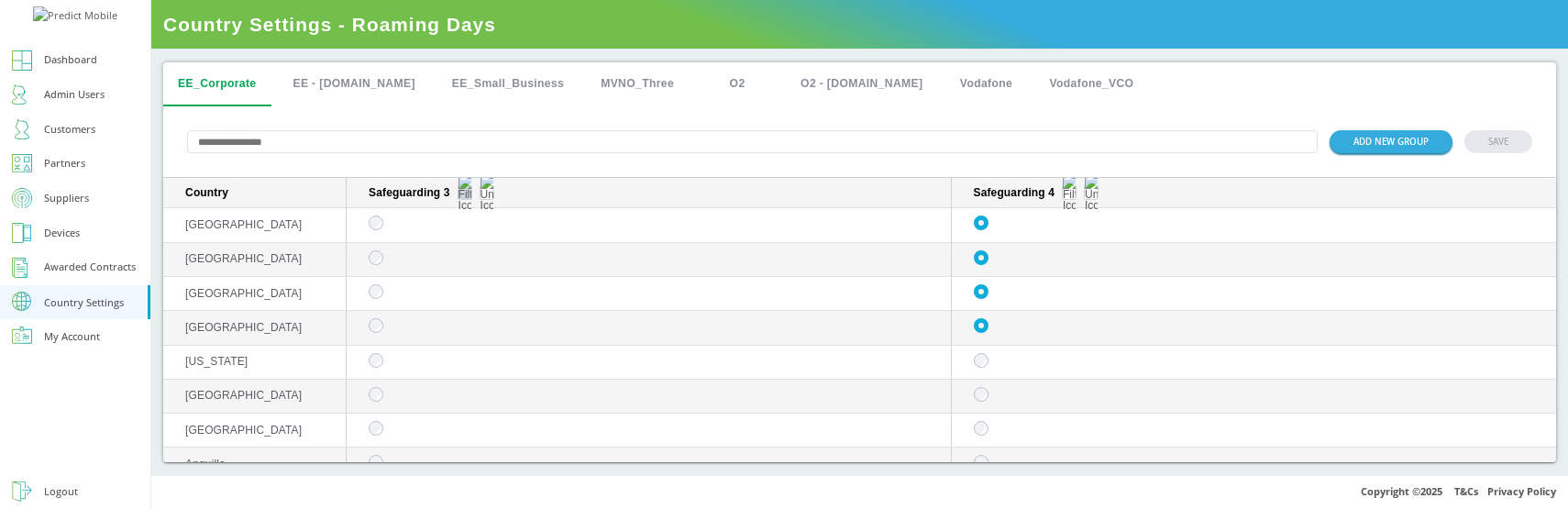
click at [465, 194] on img "sticky table" at bounding box center [464, 193] width 13 height 37
click at [456, 284] on div "Selected" at bounding box center [464, 291] width 82 height 27
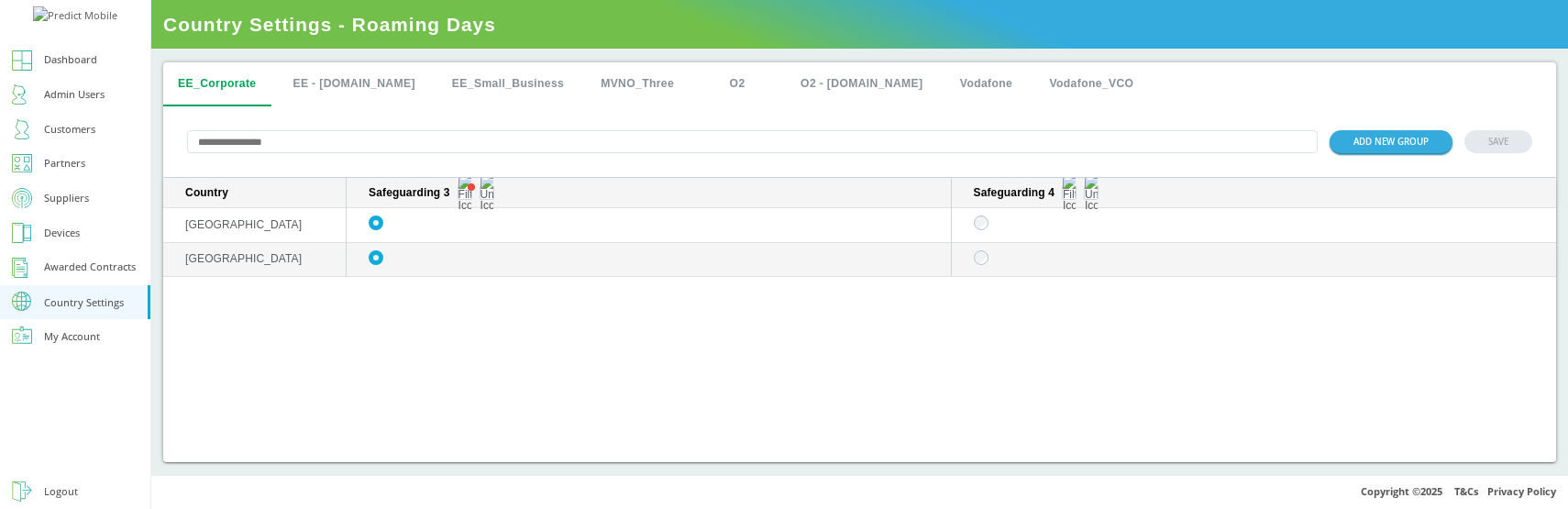
click at [346, 91] on button "EE - [DOMAIN_NAME]" at bounding box center [353, 85] width 151 height 44
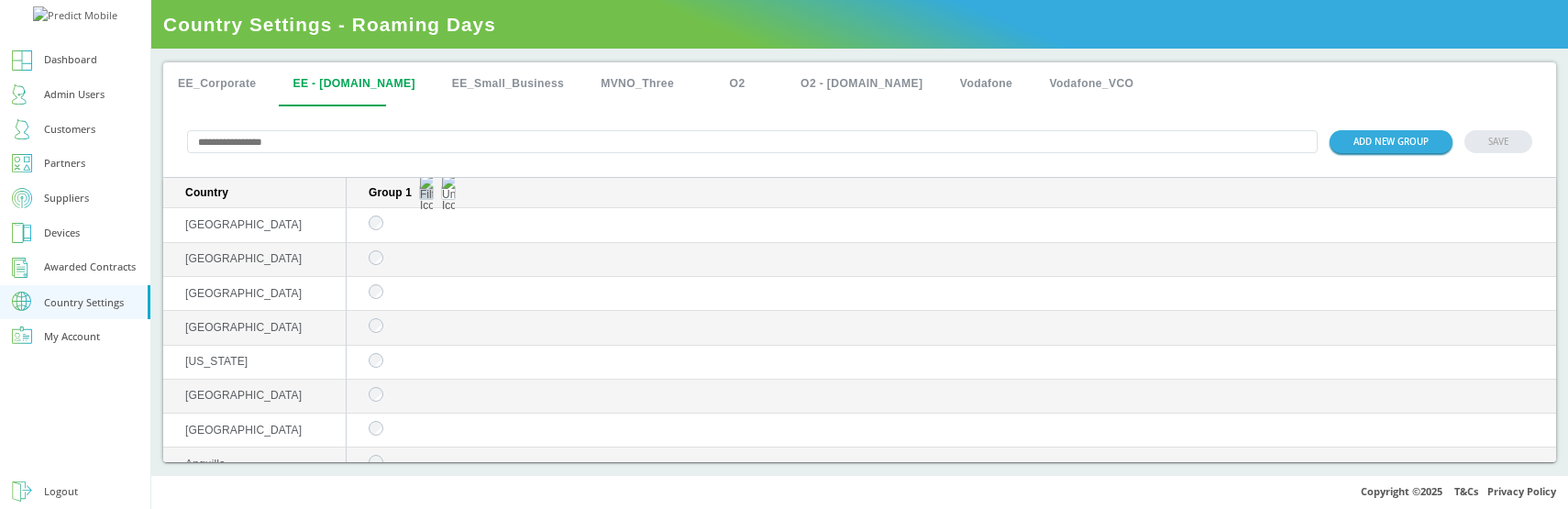
click at [426, 193] on img "sticky table" at bounding box center [426, 193] width 13 height 37
click at [426, 298] on div "Selected" at bounding box center [427, 291] width 82 height 27
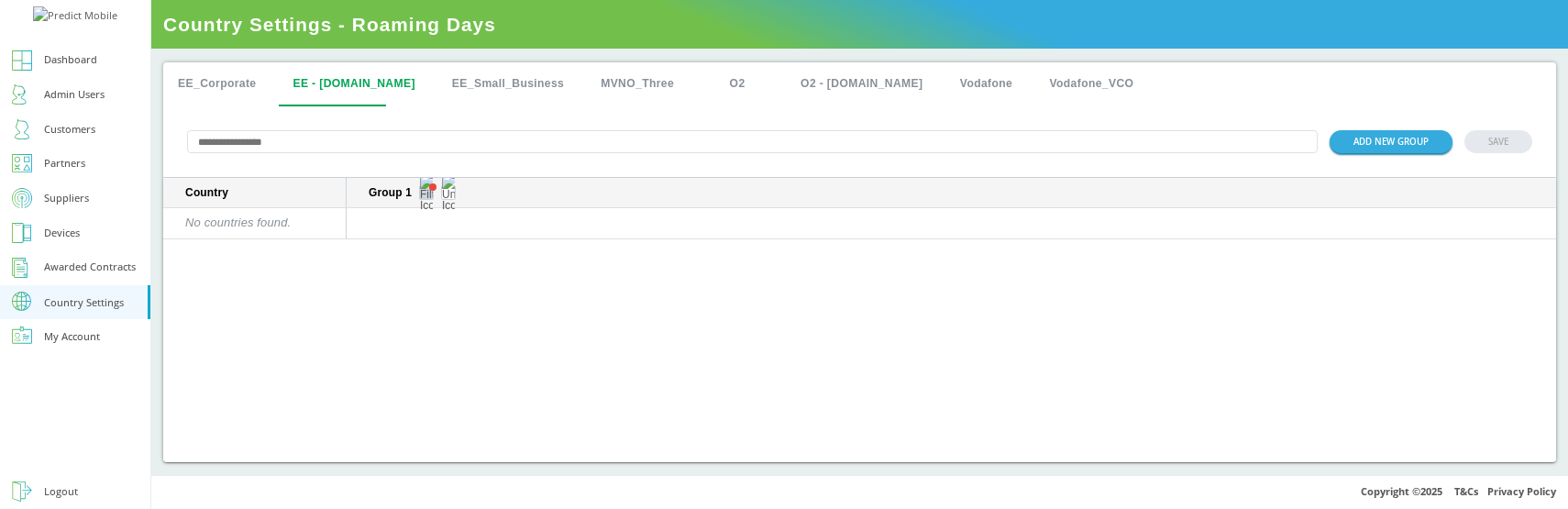
click at [424, 201] on button "sticky table" at bounding box center [426, 192] width 14 height 14
click at [414, 317] on div "Unselected" at bounding box center [427, 326] width 82 height 27
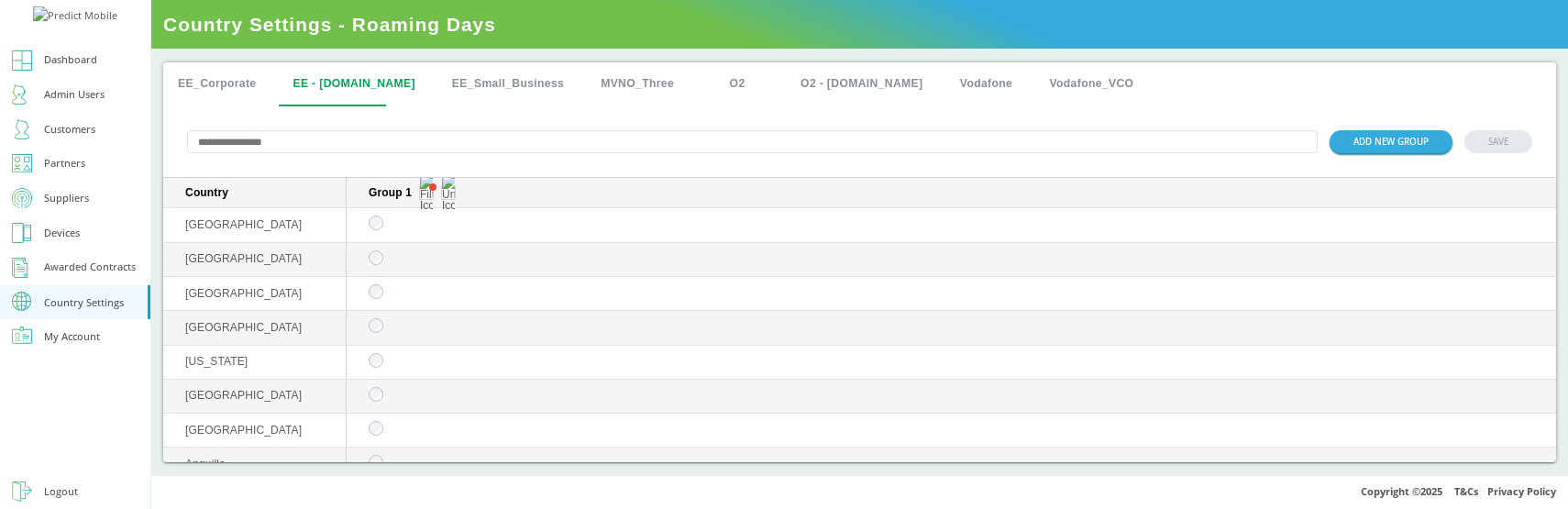
click at [323, 143] on input "text" at bounding box center [752, 142] width 1131 height 23
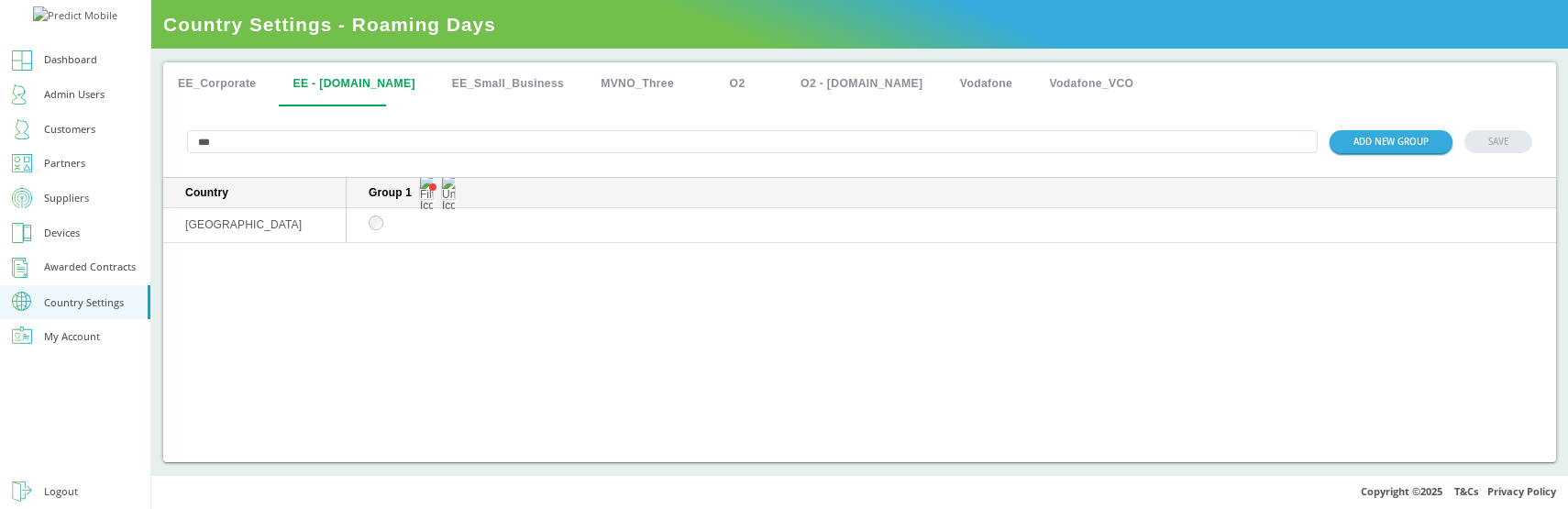
type input "***"
click at [456, 95] on button "EE_Small_Business" at bounding box center [508, 85] width 142 height 44
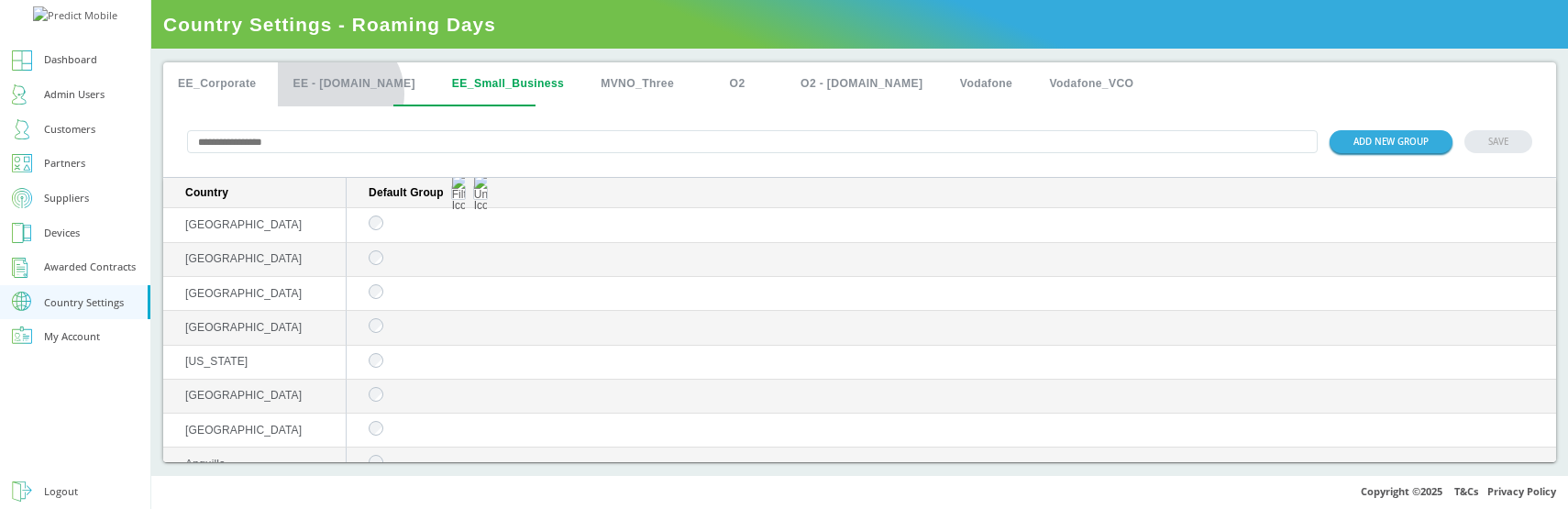
click at [337, 94] on button "EE - [DOMAIN_NAME]" at bounding box center [353, 85] width 151 height 44
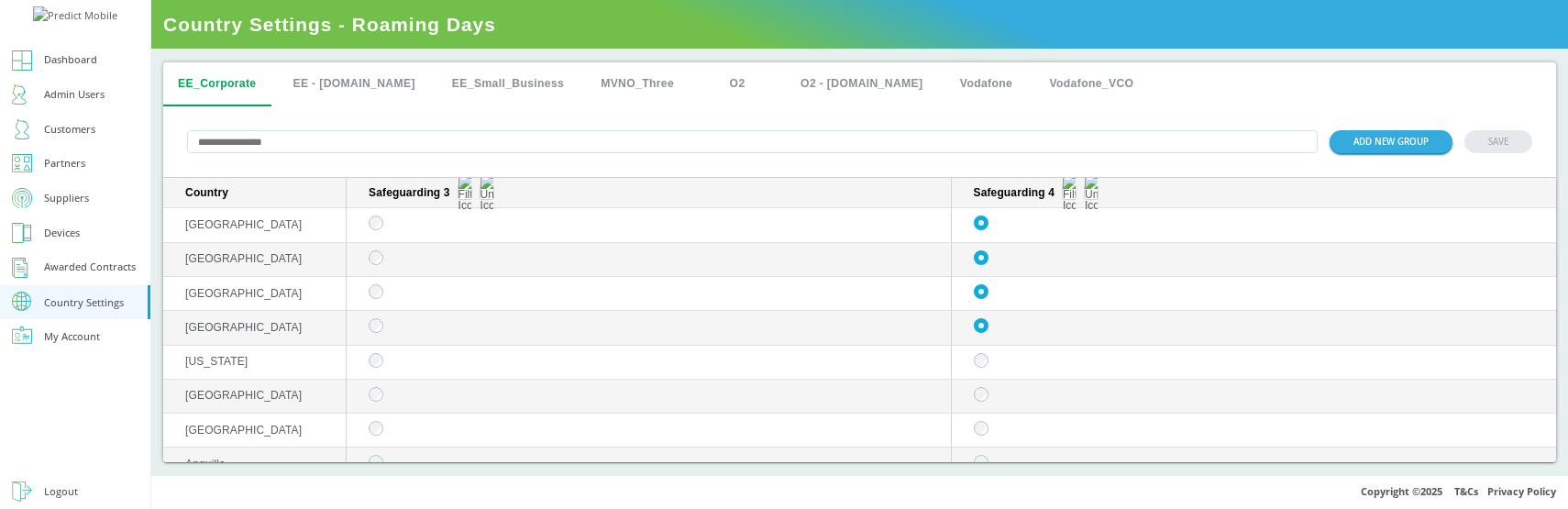
click at [378, 144] on input "text" at bounding box center [752, 142] width 1131 height 23
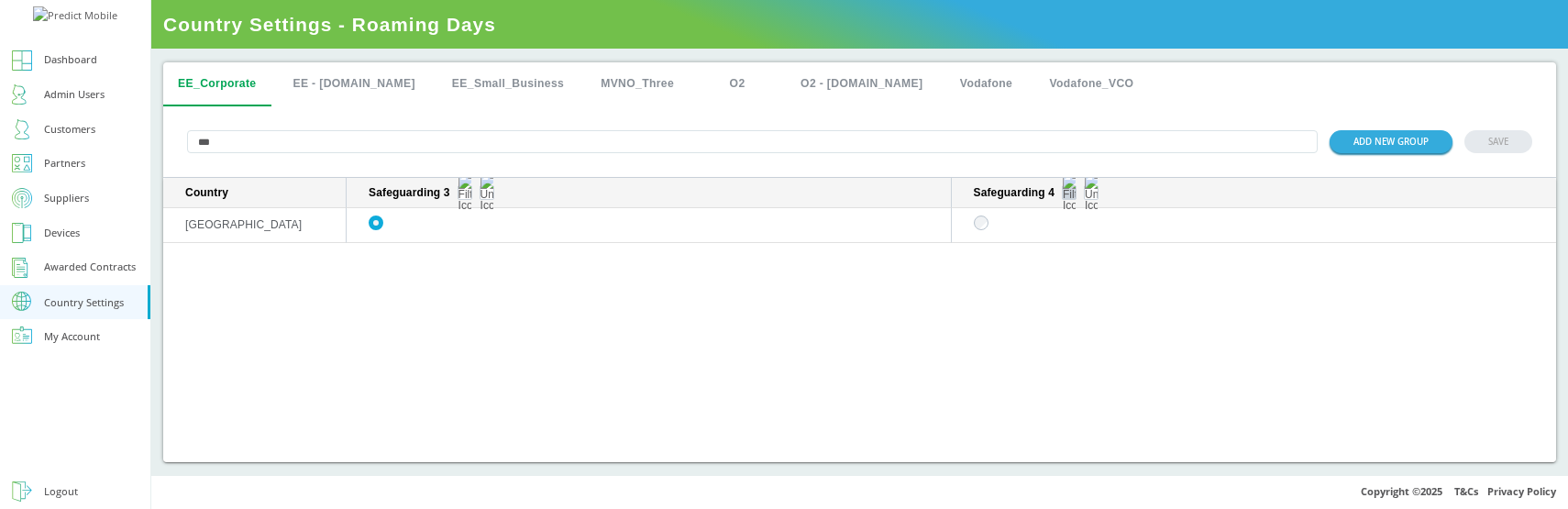
type input "***"
click at [1069, 196] on img "sticky table" at bounding box center [1068, 193] width 13 height 37
click at [1058, 299] on div "Selected" at bounding box center [1069, 291] width 82 height 27
click at [324, 83] on button "EE - [DOMAIN_NAME]" at bounding box center [353, 85] width 151 height 44
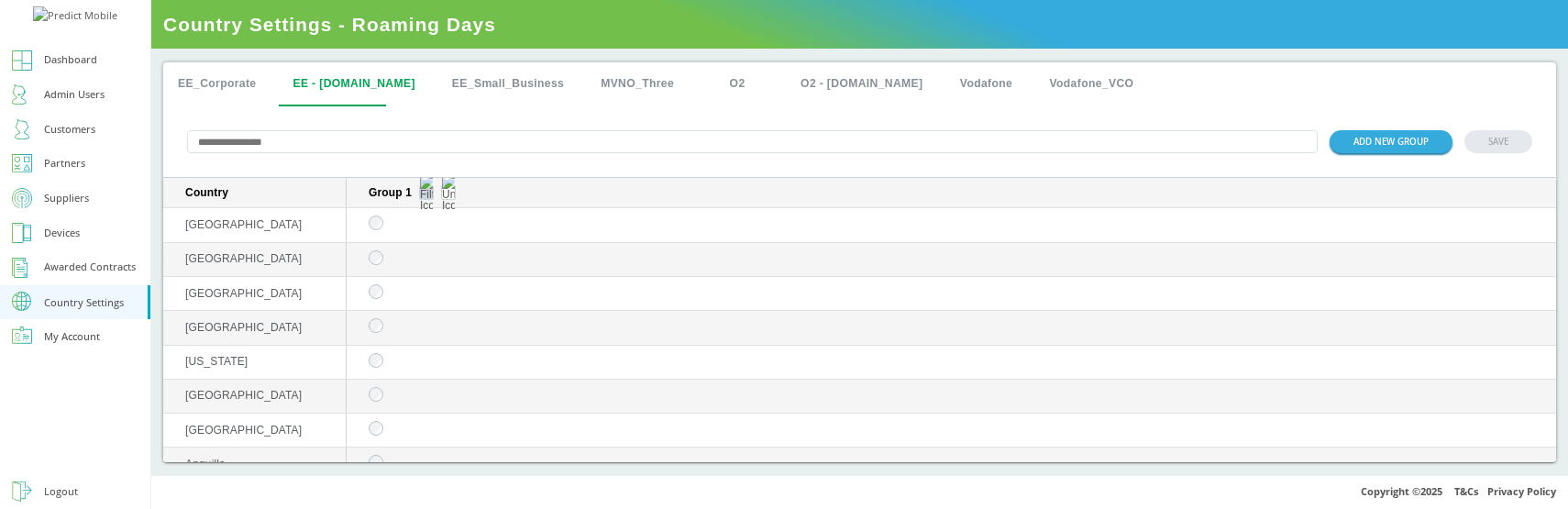
click at [430, 197] on img "sticky table" at bounding box center [426, 193] width 13 height 37
click at [420, 316] on div "Unselected" at bounding box center [427, 326] width 82 height 27
click at [428, 194] on img "sticky table" at bounding box center [426, 193] width 13 height 37
click at [415, 296] on div "Selected" at bounding box center [427, 291] width 82 height 27
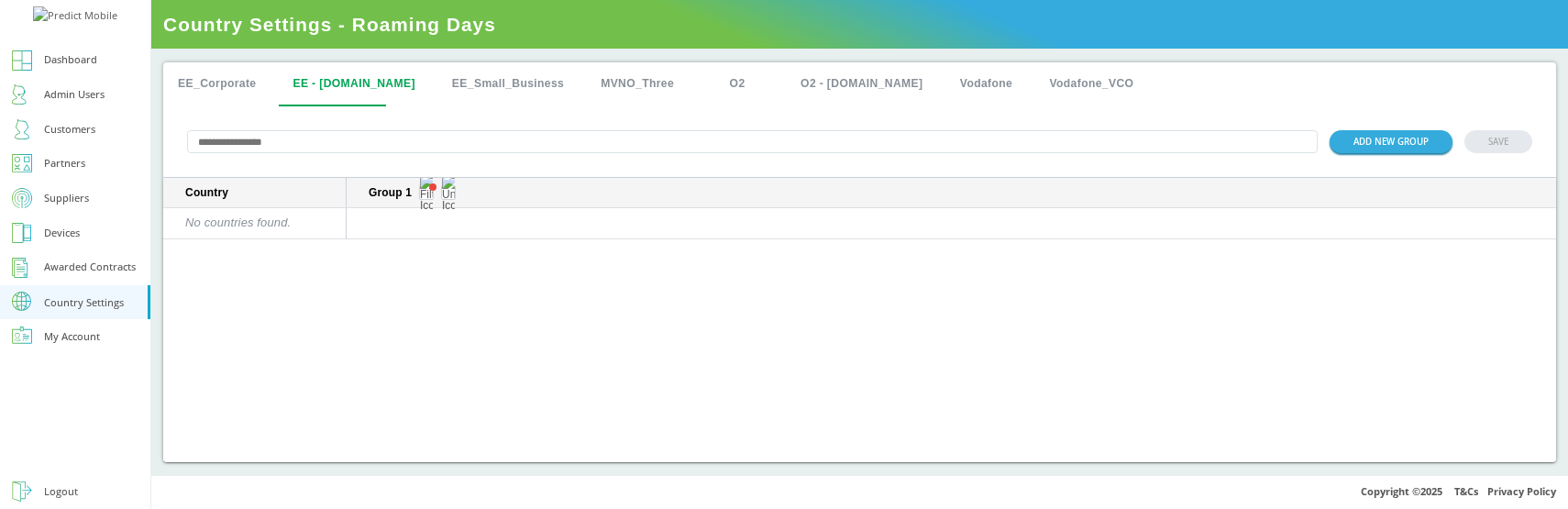
click at [319, 151] on input "text" at bounding box center [752, 142] width 1131 height 23
type input "*****"
click at [188, 84] on button "EE_Corporate" at bounding box center [216, 85] width 107 height 44
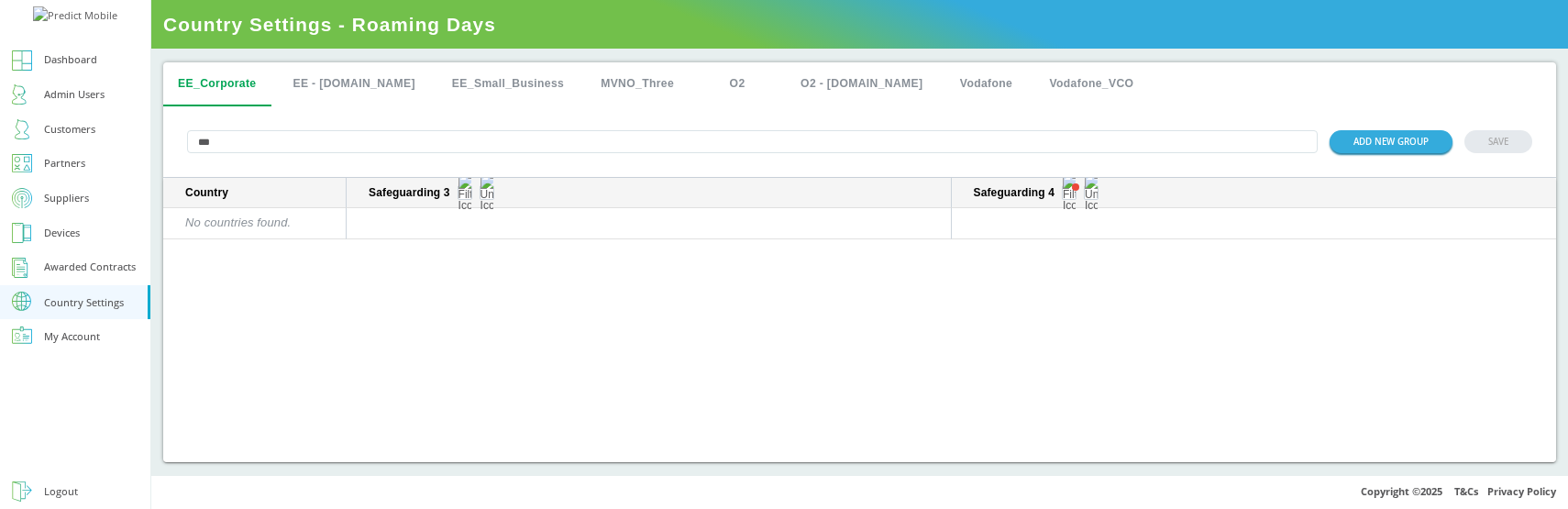
click at [346, 88] on button "EE - [DOMAIN_NAME]" at bounding box center [353, 85] width 151 height 44
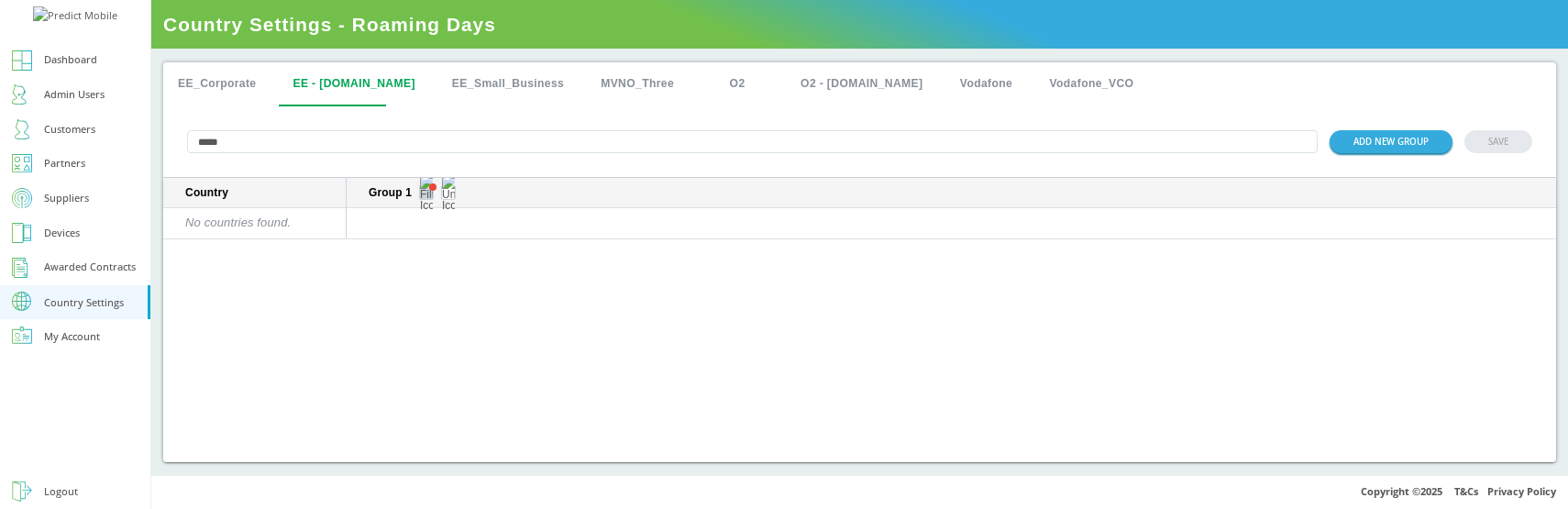
click at [428, 198] on img "sticky table" at bounding box center [426, 193] width 13 height 37
click at [426, 254] on div "All" at bounding box center [427, 258] width 82 height 27
click at [235, 86] on button "EE_Corporate" at bounding box center [216, 85] width 107 height 44
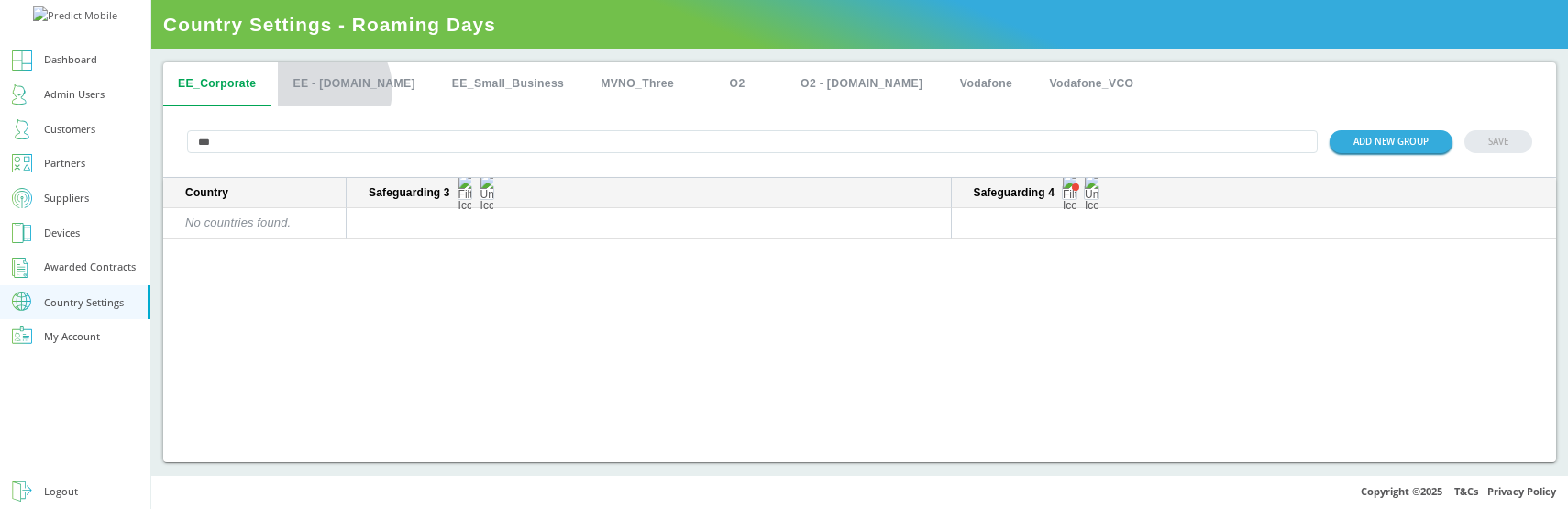
click at [322, 89] on button "EE - [DOMAIN_NAME]" at bounding box center [353, 85] width 151 height 44
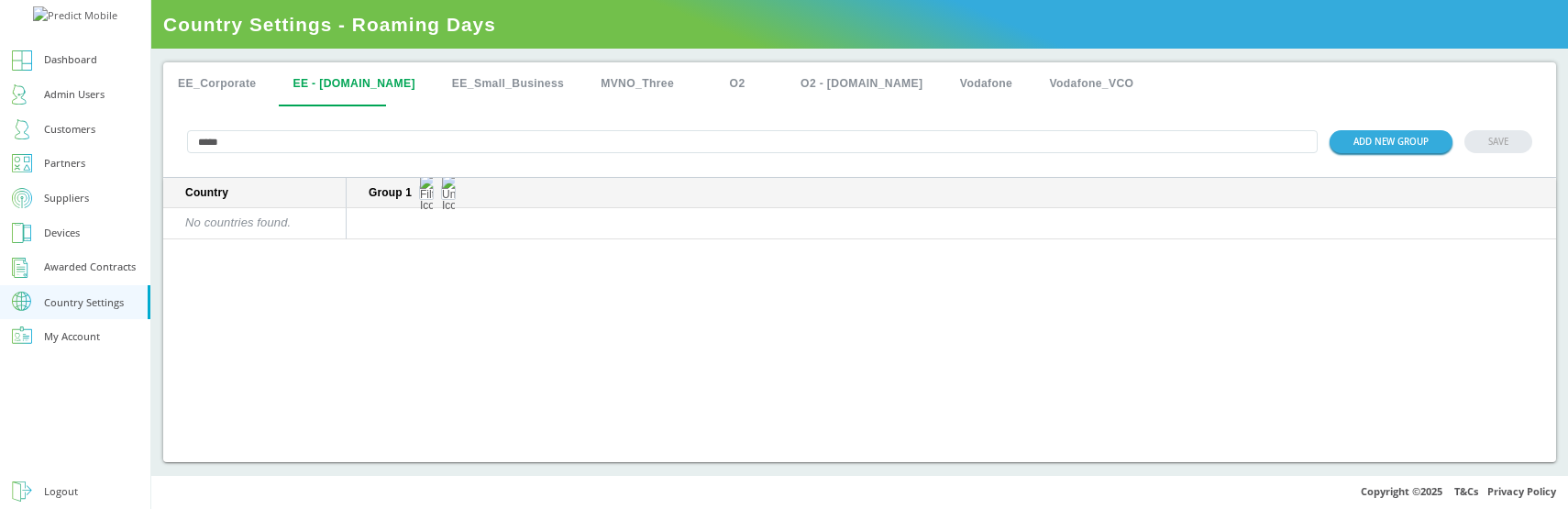
click at [248, 144] on input "*****" at bounding box center [752, 142] width 1131 height 23
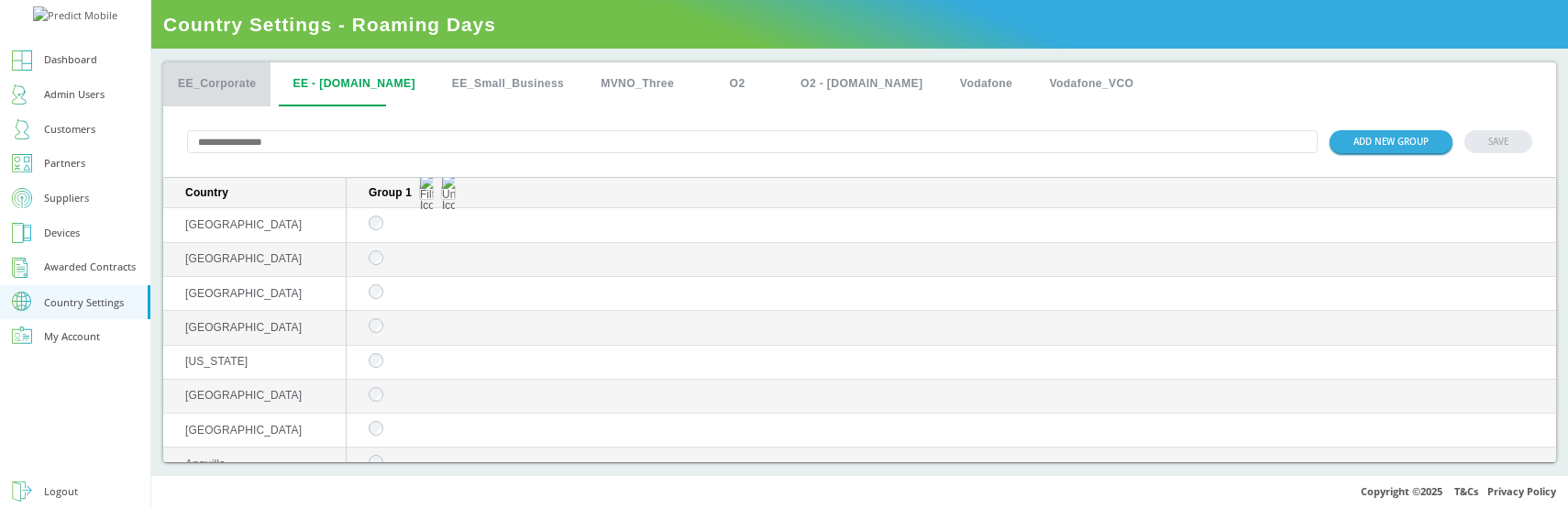
click at [236, 93] on button "EE_Corporate" at bounding box center [216, 85] width 107 height 44
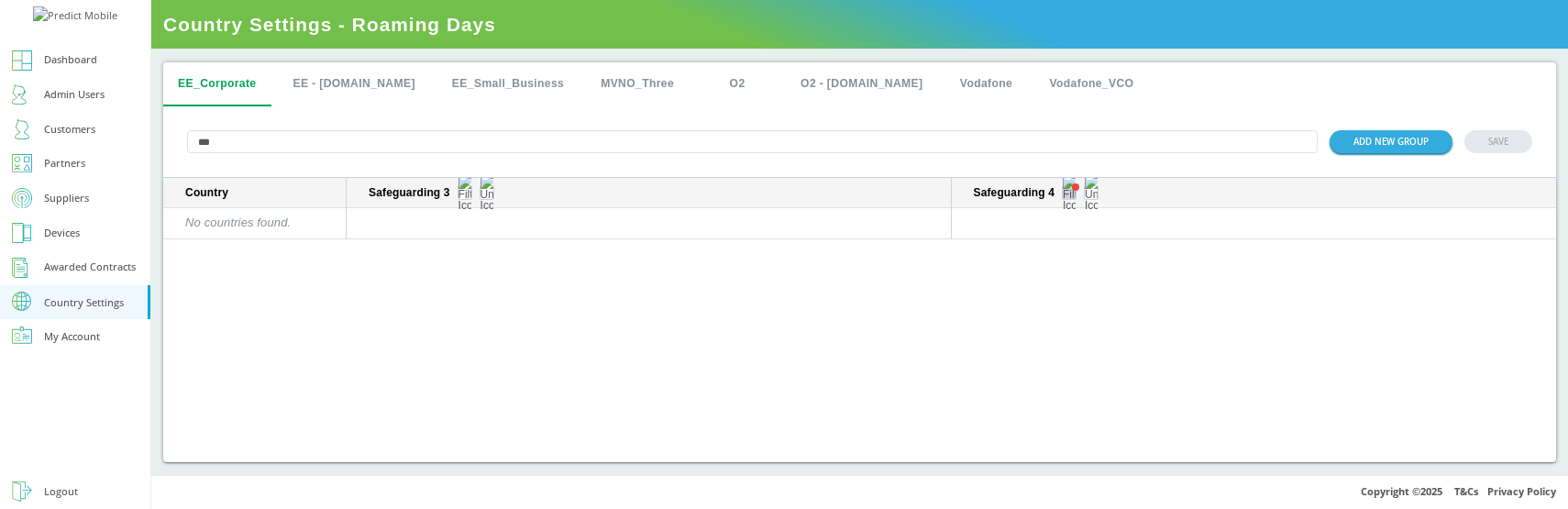
click at [1071, 199] on img "sticky table" at bounding box center [1068, 193] width 13 height 37
click at [1063, 326] on div "Unselected" at bounding box center [1069, 326] width 82 height 27
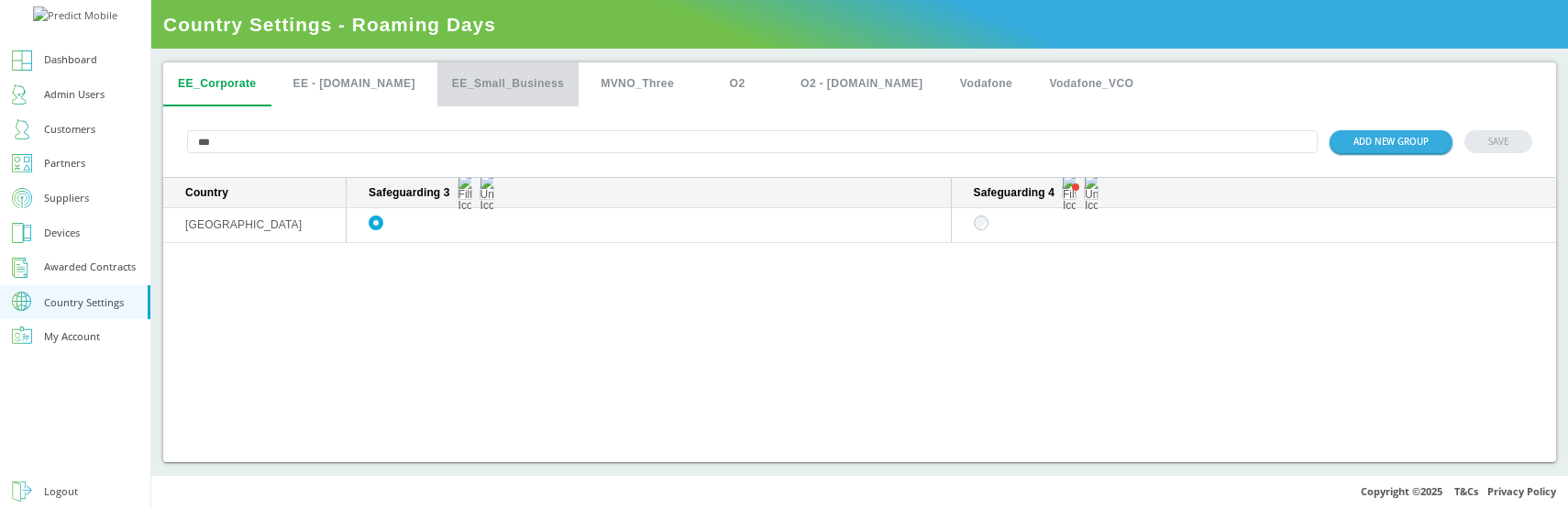
click at [441, 93] on button "EE_Small_Business" at bounding box center [508, 85] width 142 height 44
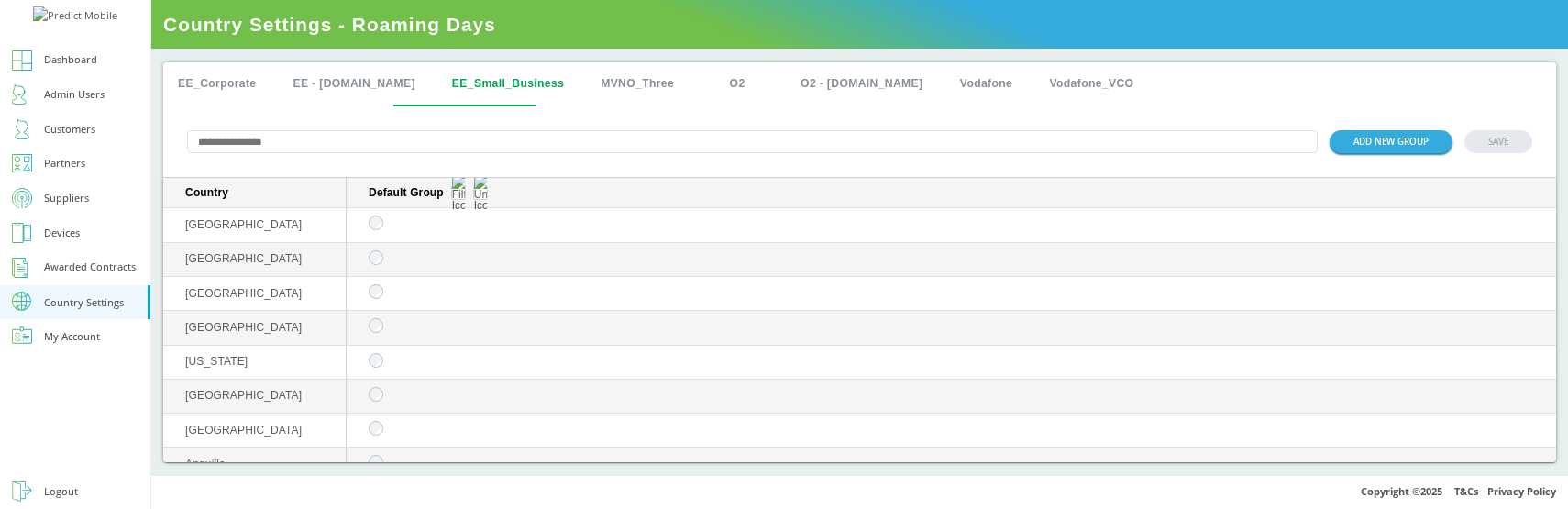
click at [351, 147] on input "text" at bounding box center [752, 142] width 1131 height 23
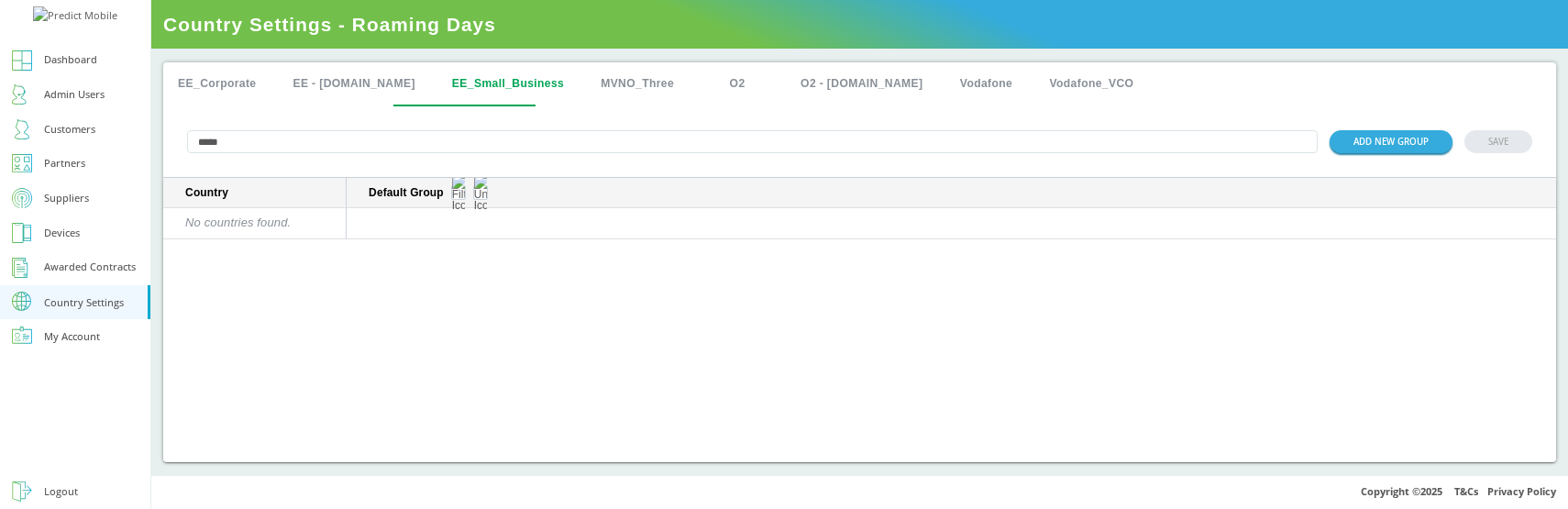
type input "*****"
click at [192, 79] on button "EE_Corporate" at bounding box center [216, 85] width 107 height 44
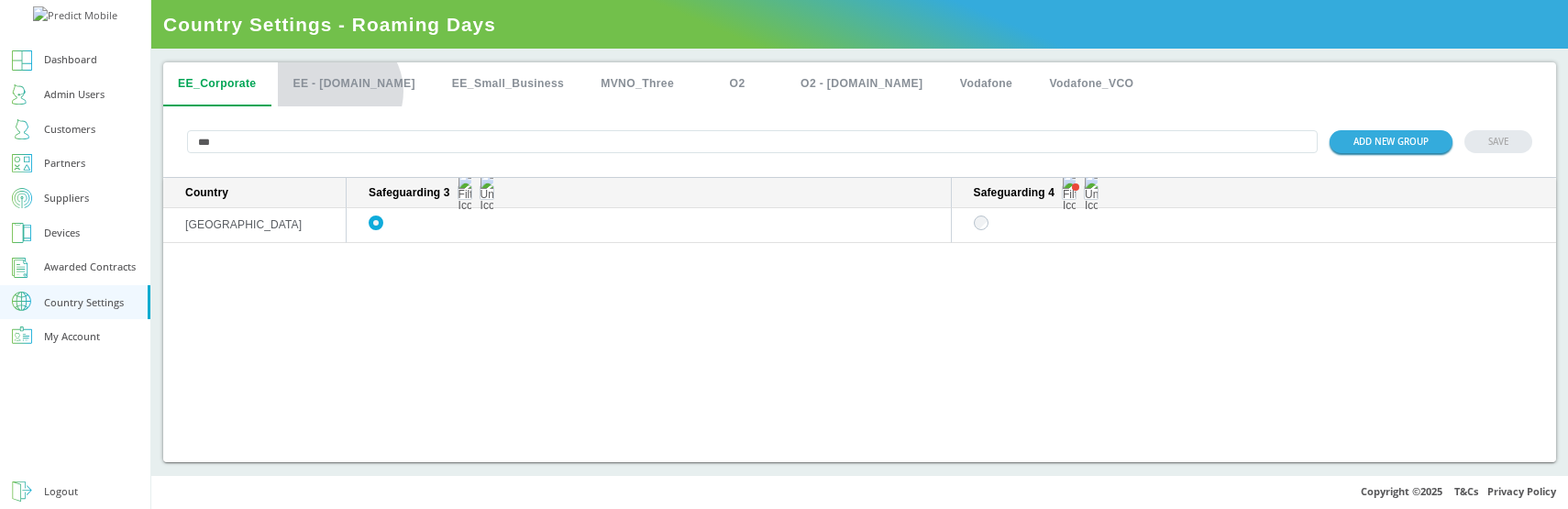
click at [337, 91] on button "EE - [DOMAIN_NAME]" at bounding box center [353, 85] width 151 height 44
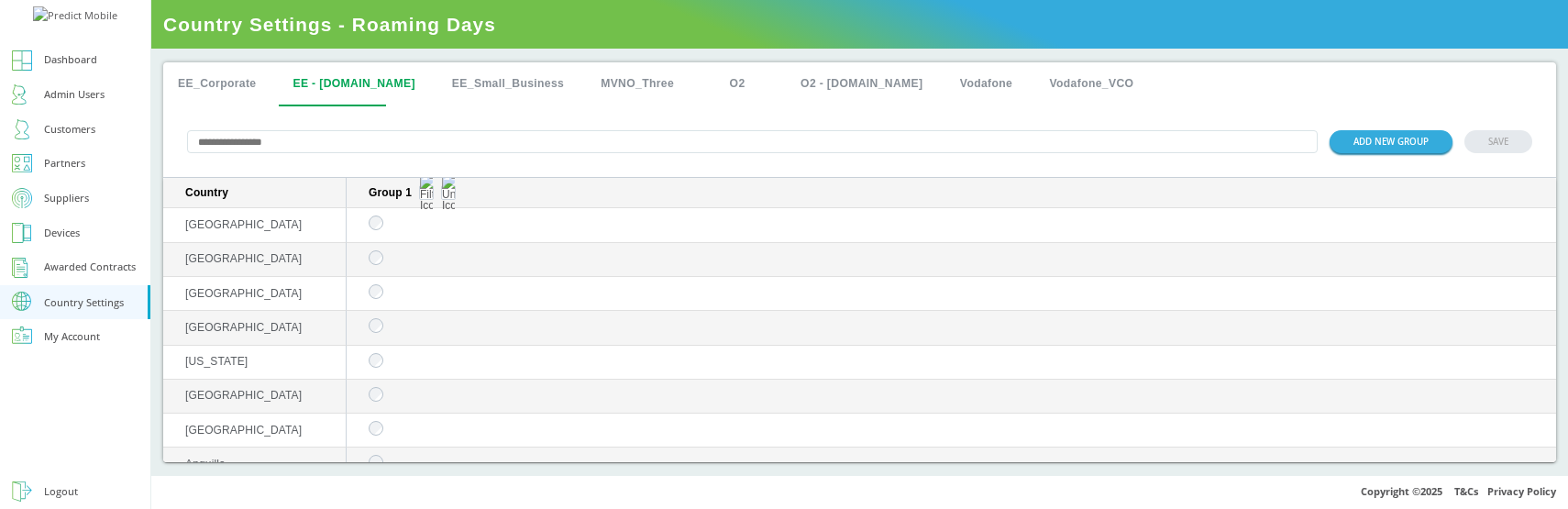
click at [464, 87] on button "EE_Small_Business" at bounding box center [508, 85] width 142 height 44
